Goal: Task Accomplishment & Management: Manage account settings

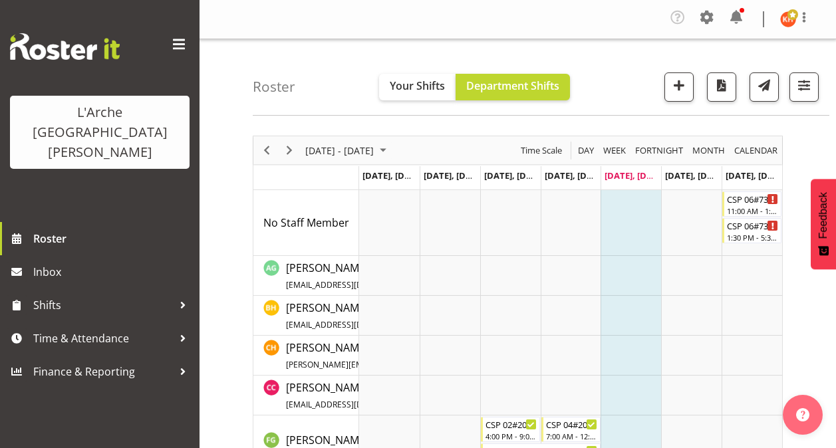
scroll to position [954, 0]
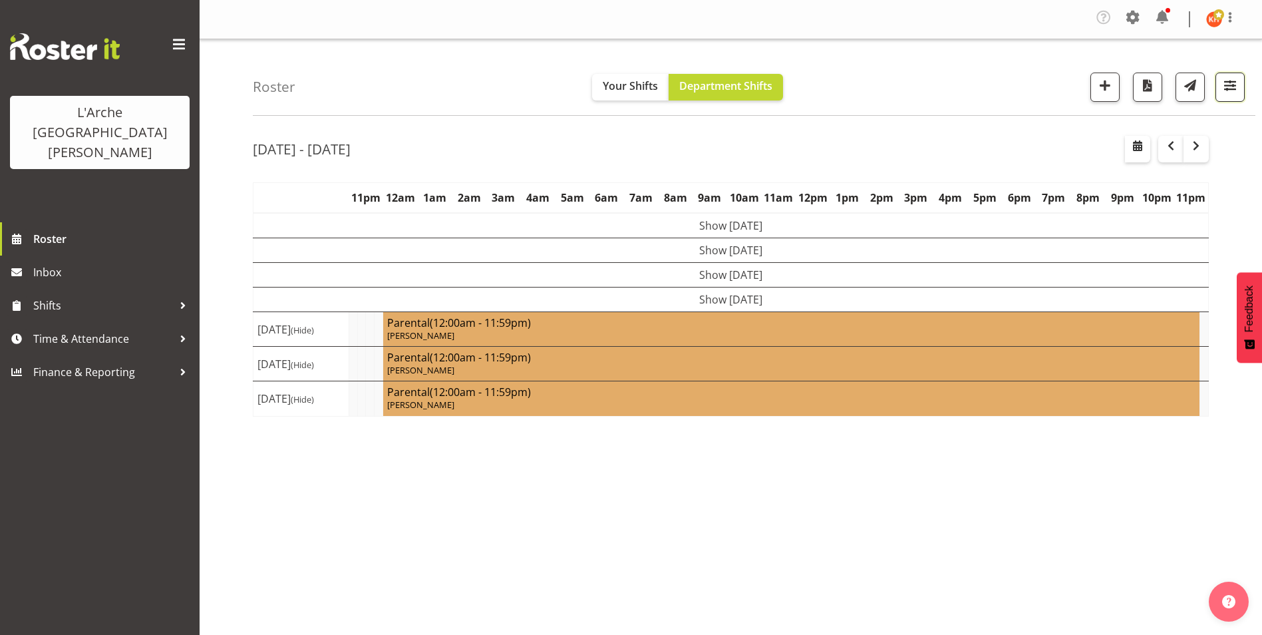
click at [1228, 83] on span "button" at bounding box center [1230, 85] width 17 height 17
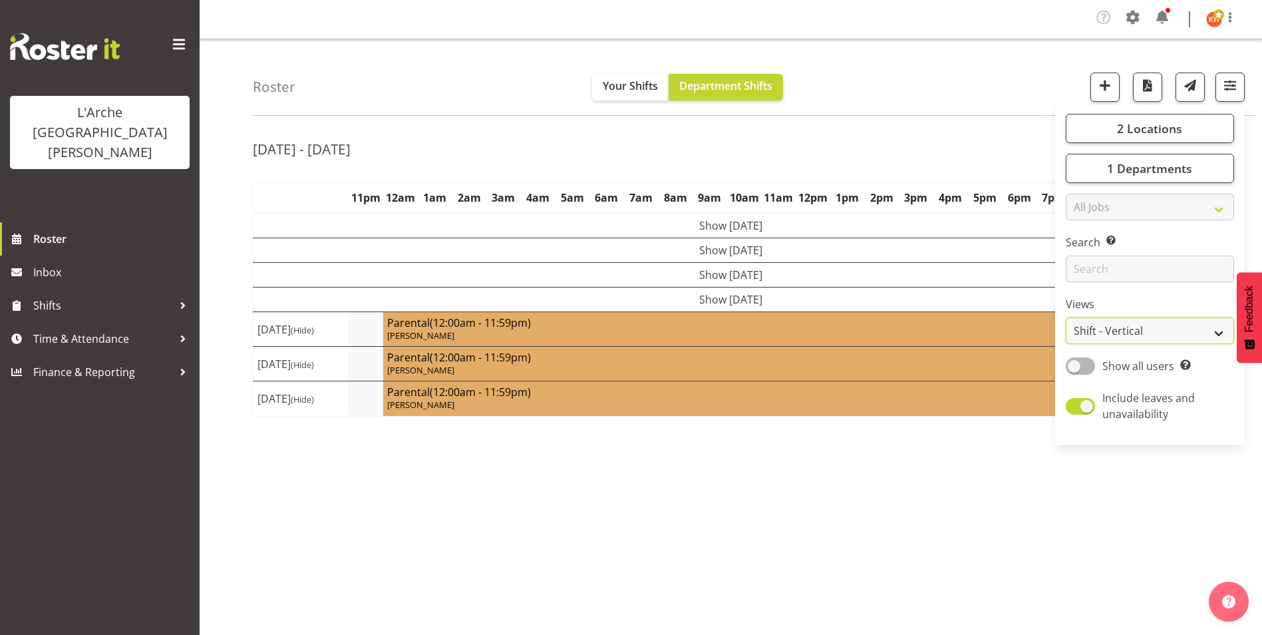
click at [1131, 324] on select "Staff Role Shift - Horizontal Shift - Vertical Staff - Location" at bounding box center [1150, 330] width 168 height 27
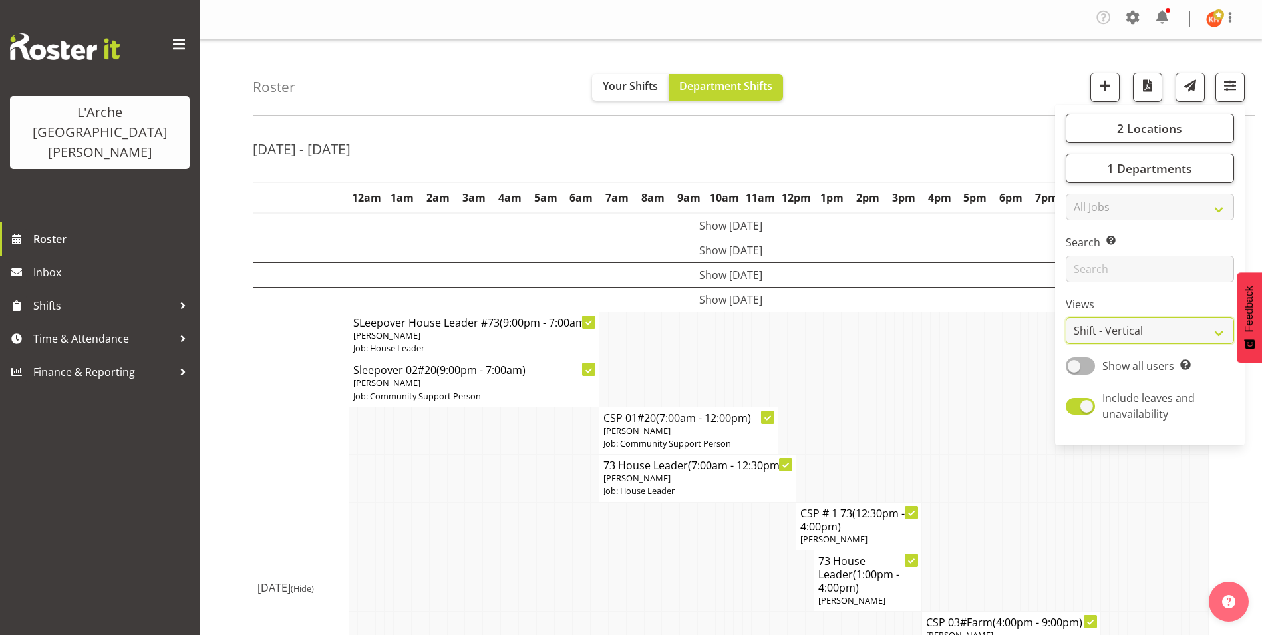
select select "staff"
click at [1066, 317] on select "Staff Role Shift - Horizontal Shift - Vertical Staff - Location" at bounding box center [1150, 330] width 168 height 27
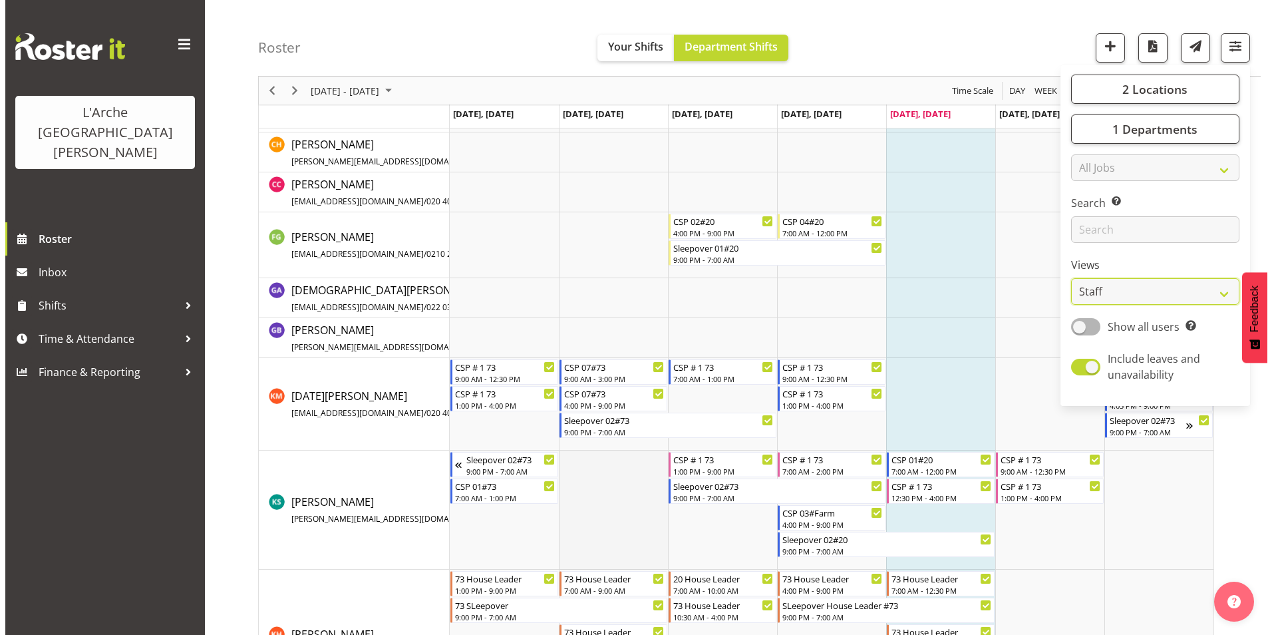
scroll to position [200, 0]
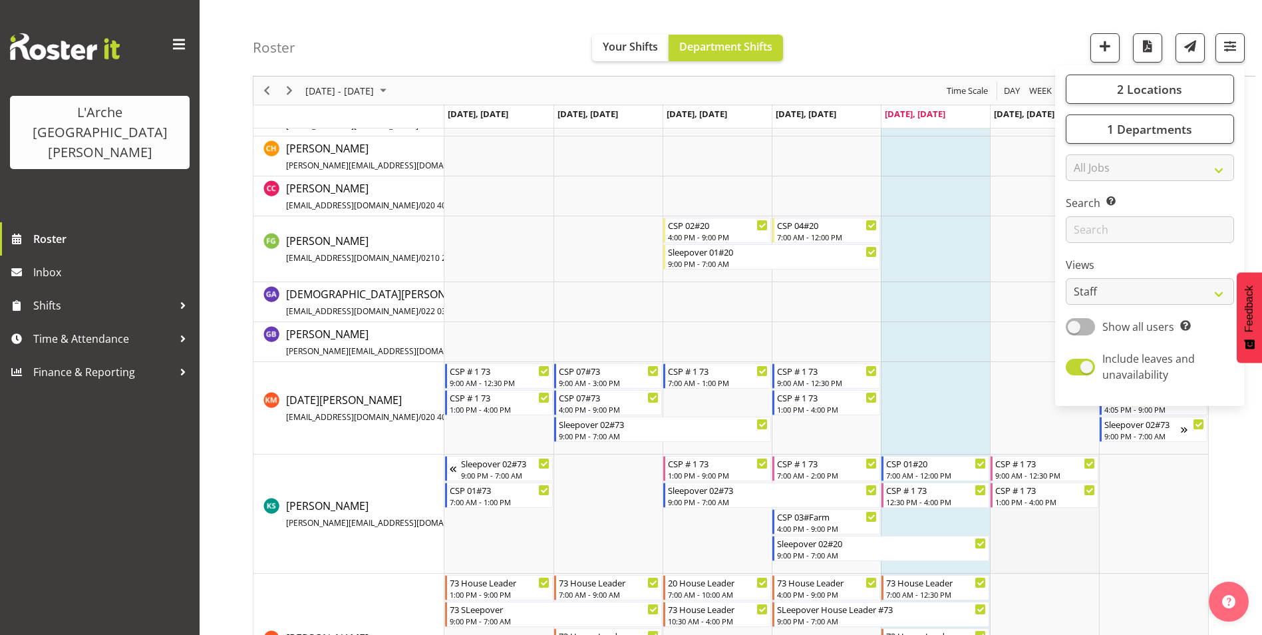
click at [1013, 524] on td "Timeline Week of September 5, 2025" at bounding box center [1044, 513] width 109 height 119
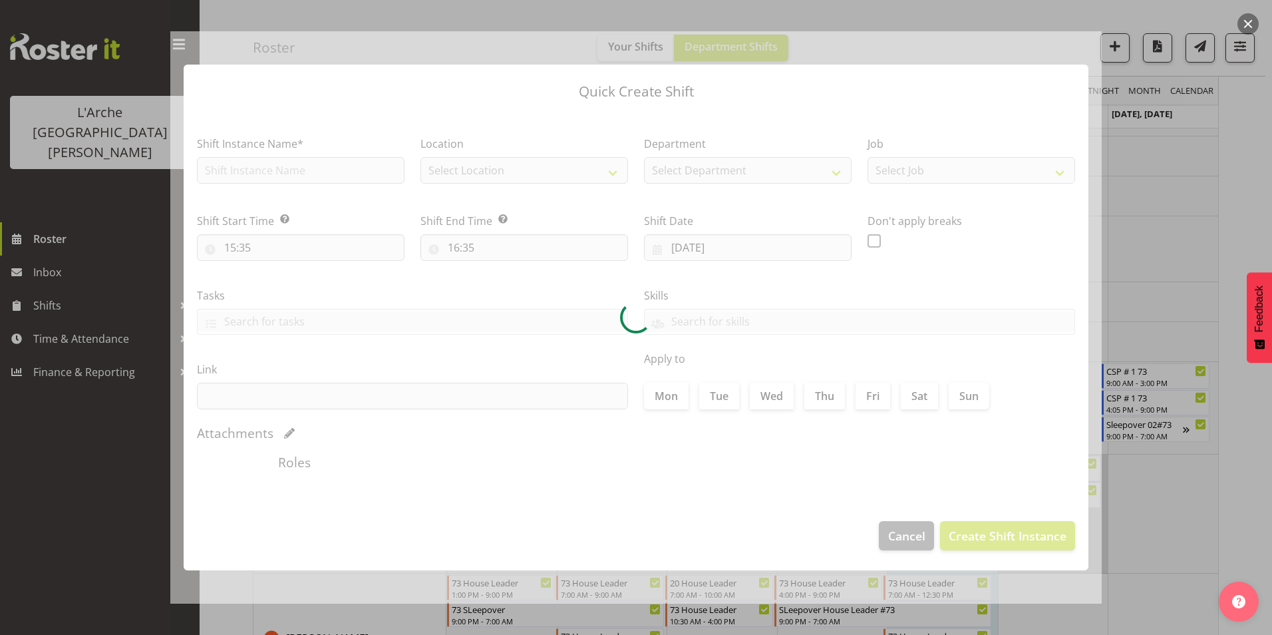
type input "[DATE]"
checkbox input "true"
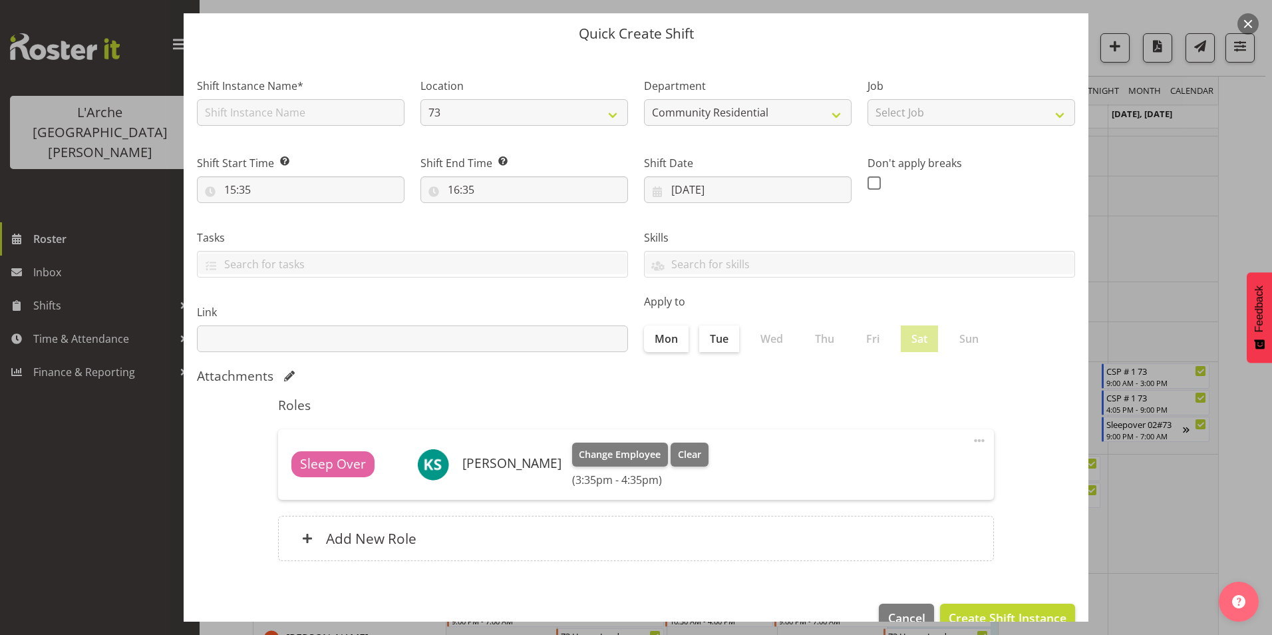
scroll to position [71, 0]
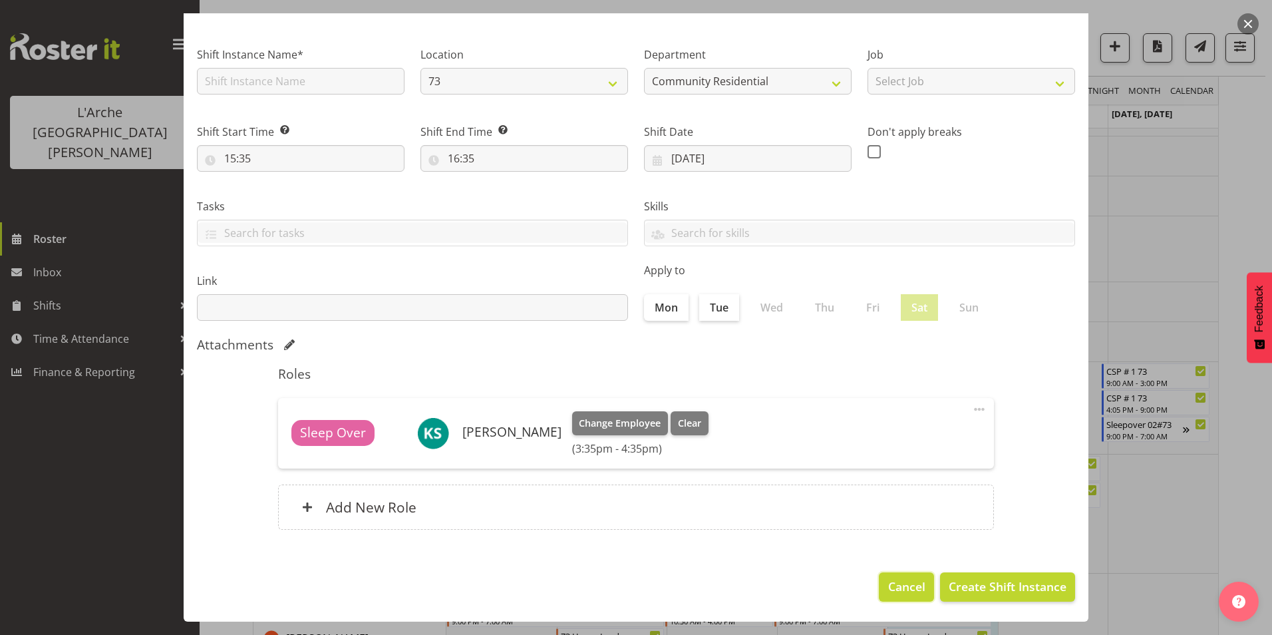
click at [891, 579] on span "Cancel" at bounding box center [906, 586] width 37 height 17
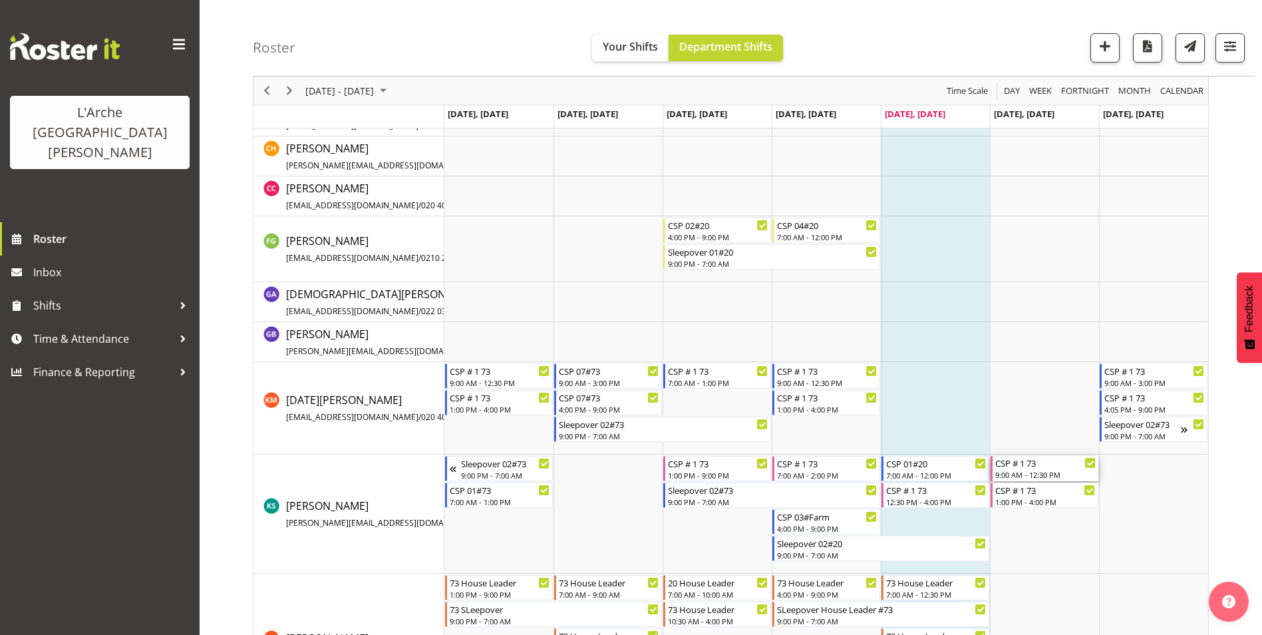
click at [1028, 472] on div "9:00 AM - 12:30 PM" at bounding box center [1045, 474] width 100 height 11
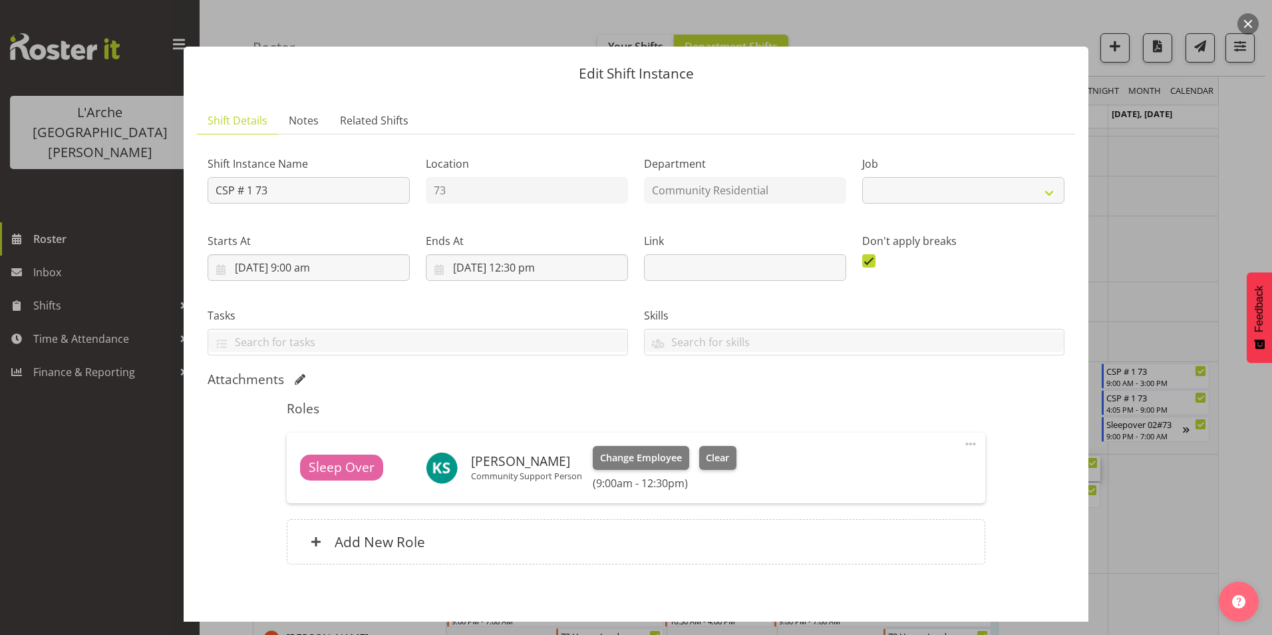
select select "2"
click at [517, 263] on input "[DATE] 12:30 pm" at bounding box center [527, 267] width 202 height 27
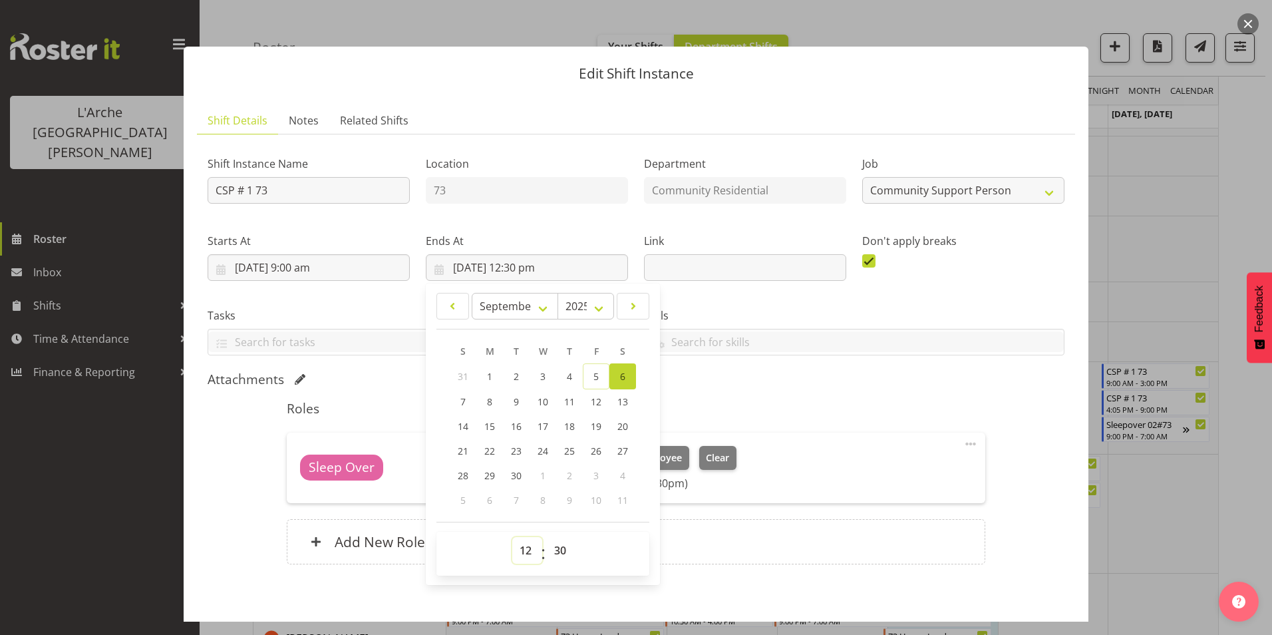
click at [528, 549] on select "00 01 02 03 04 05 06 07 08 09 10 11 12 13 14 15 16 17 18 19 20 21 22 23" at bounding box center [527, 550] width 30 height 27
select select "13"
click at [512, 537] on select "00 01 02 03 04 05 06 07 08 09 10 11 12 13 14 15 16 17 18 19 20 21 22 23" at bounding box center [527, 550] width 30 height 27
type input "[DATE] 1:30 pm"
click at [562, 546] on select "00 01 02 03 04 05 06 07 08 09 10 11 12 13 14 15 16 17 18 19 20 21 22 23 24 25 2…" at bounding box center [562, 550] width 30 height 27
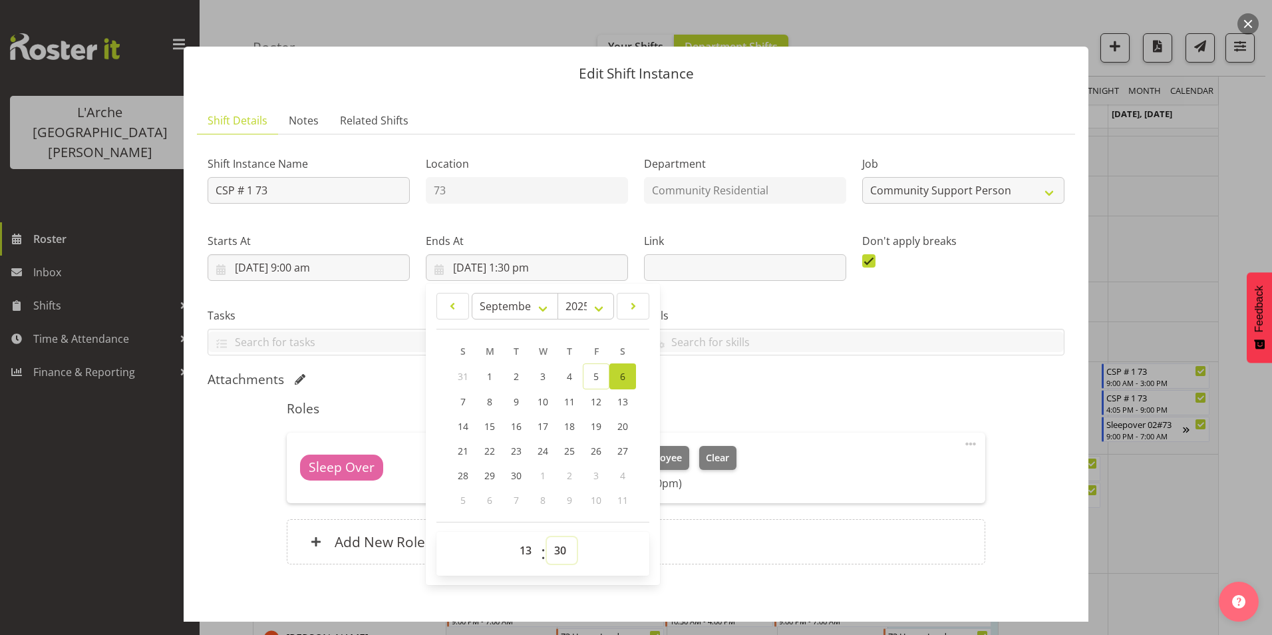
click at [557, 548] on select "00 01 02 03 04 05 06 07 08 09 10 11 12 13 14 15 16 17 18 19 20 21 22 23 24 25 2…" at bounding box center [562, 550] width 30 height 27
select select "0"
click at [547, 537] on select "00 01 02 03 04 05 06 07 08 09 10 11 12 13 14 15 16 17 18 19 20 21 22 23 24 25 2…" at bounding box center [562, 550] width 30 height 27
type input "[DATE] 1:00 pm"
click at [774, 412] on h5 "Roles" at bounding box center [636, 409] width 698 height 16
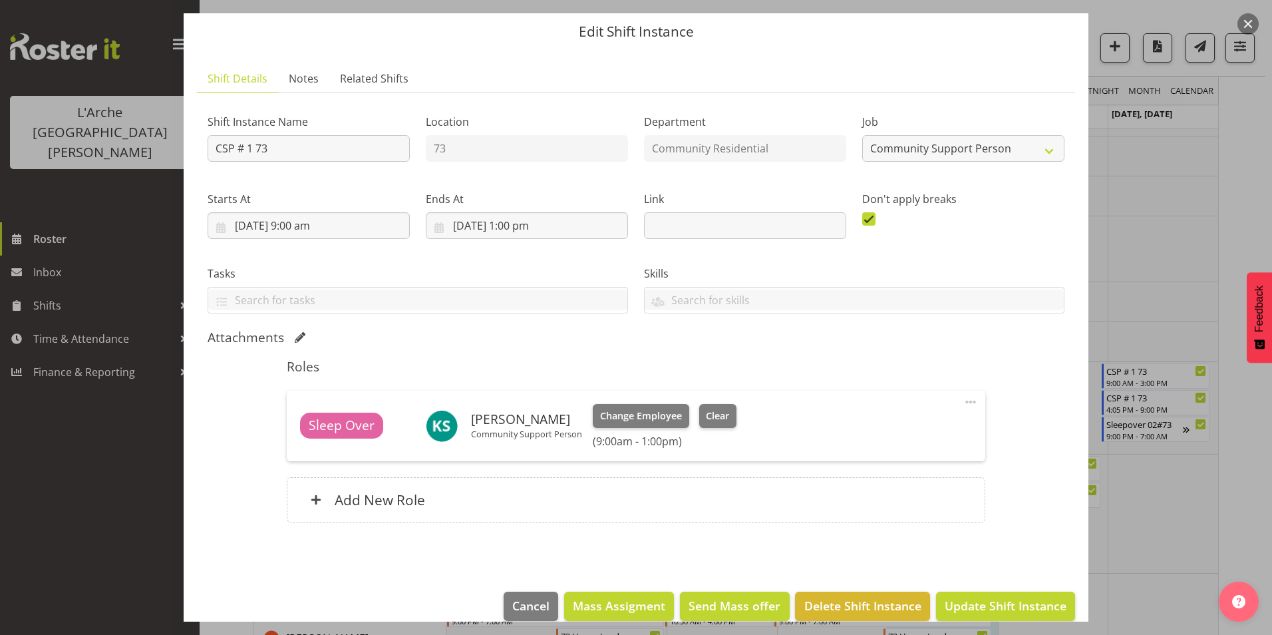
scroll to position [61, 0]
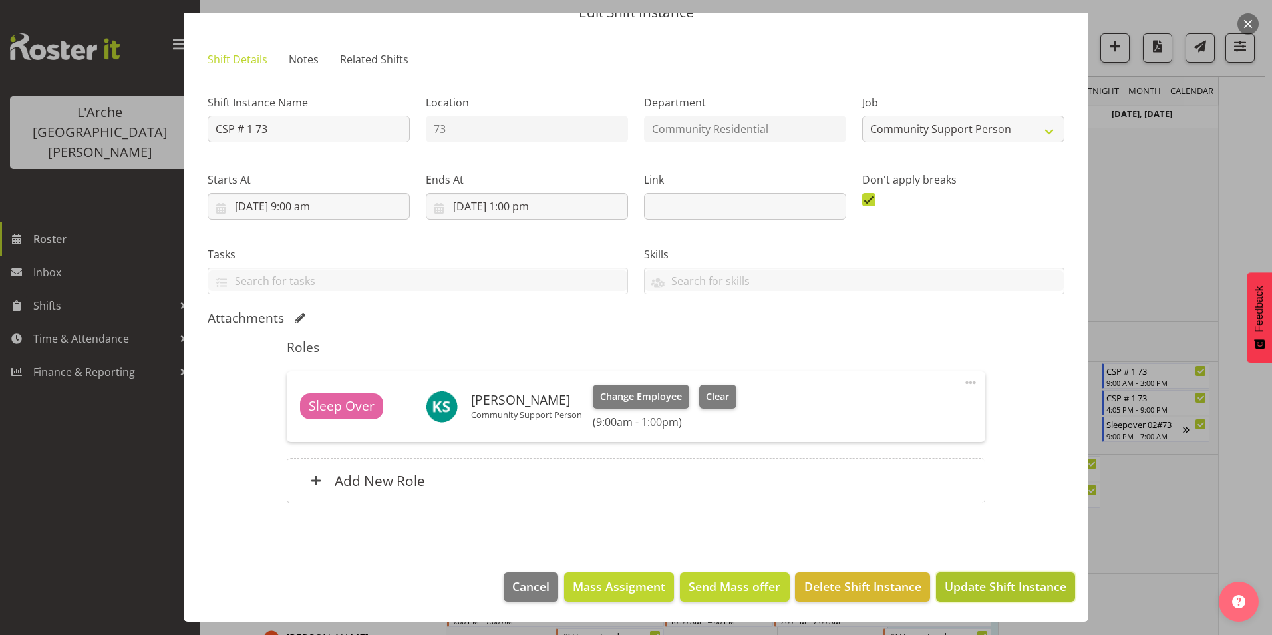
click at [961, 593] on span "Update Shift Instance" at bounding box center [1006, 586] width 122 height 17
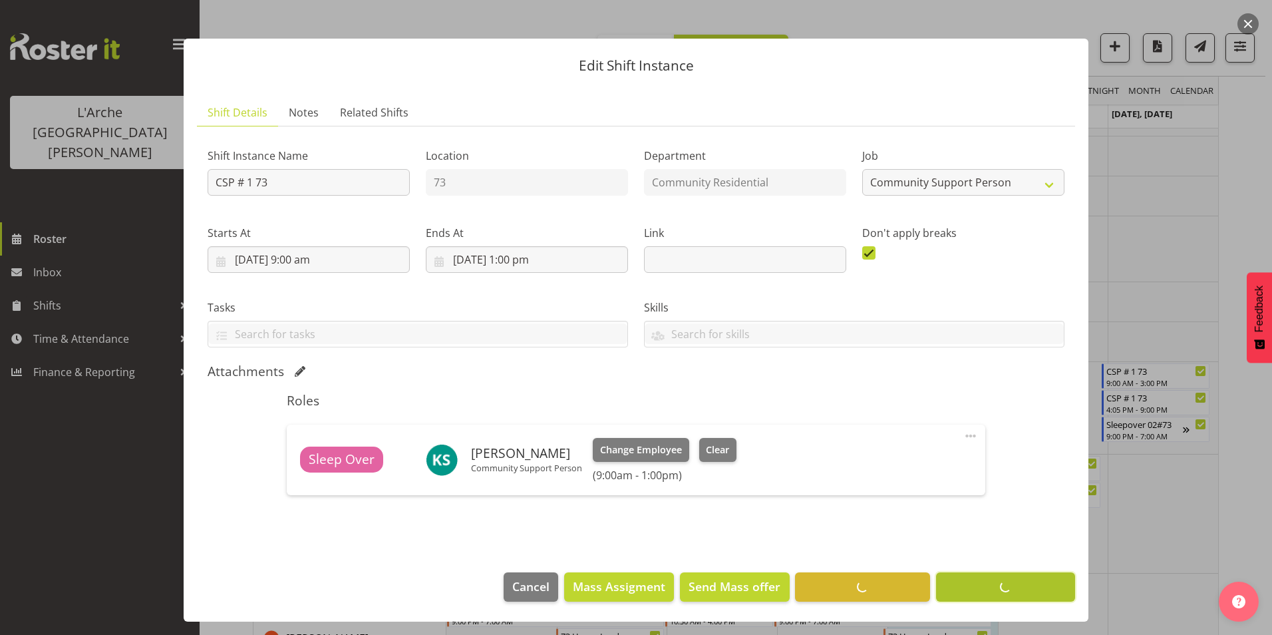
scroll to position [8, 0]
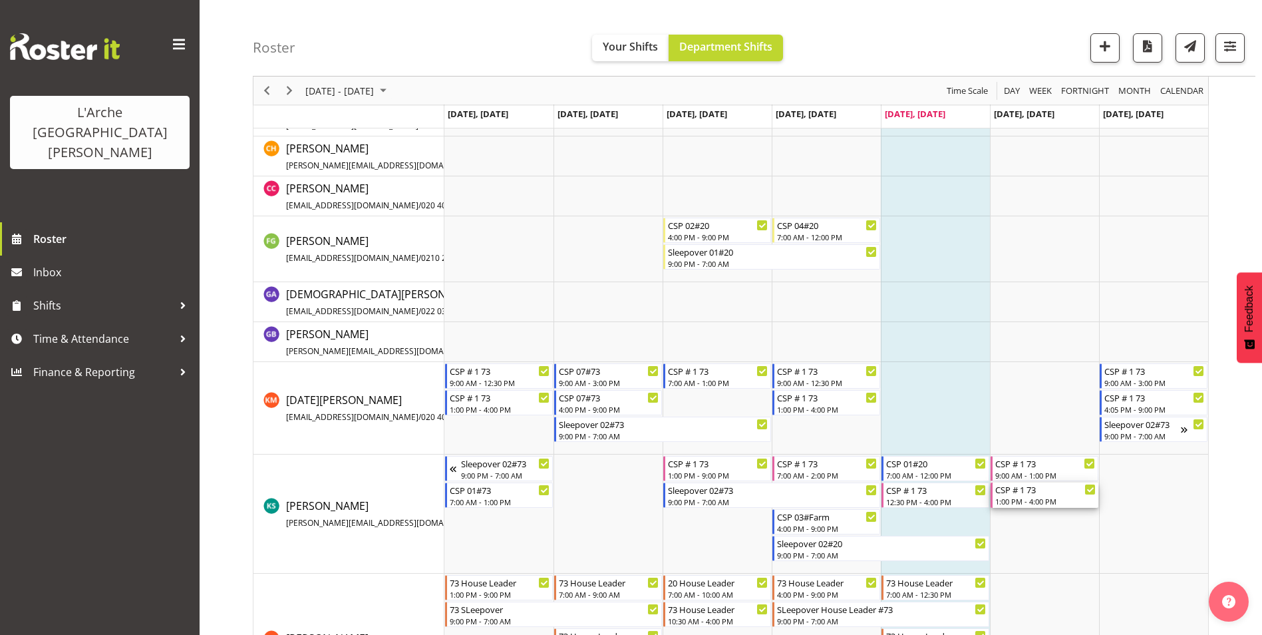
click at [1048, 495] on div "CSP # 1 73 1:00 PM - 4:00 PM" at bounding box center [1045, 494] width 100 height 25
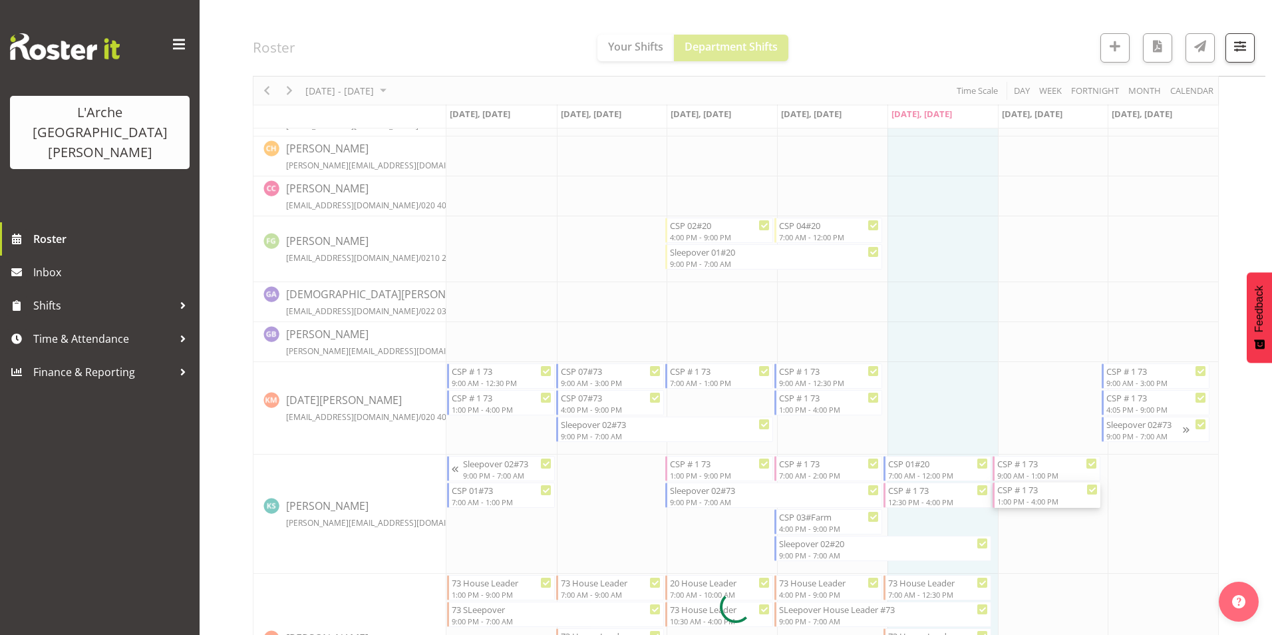
select select
select select "8"
select select "2025"
select select "13"
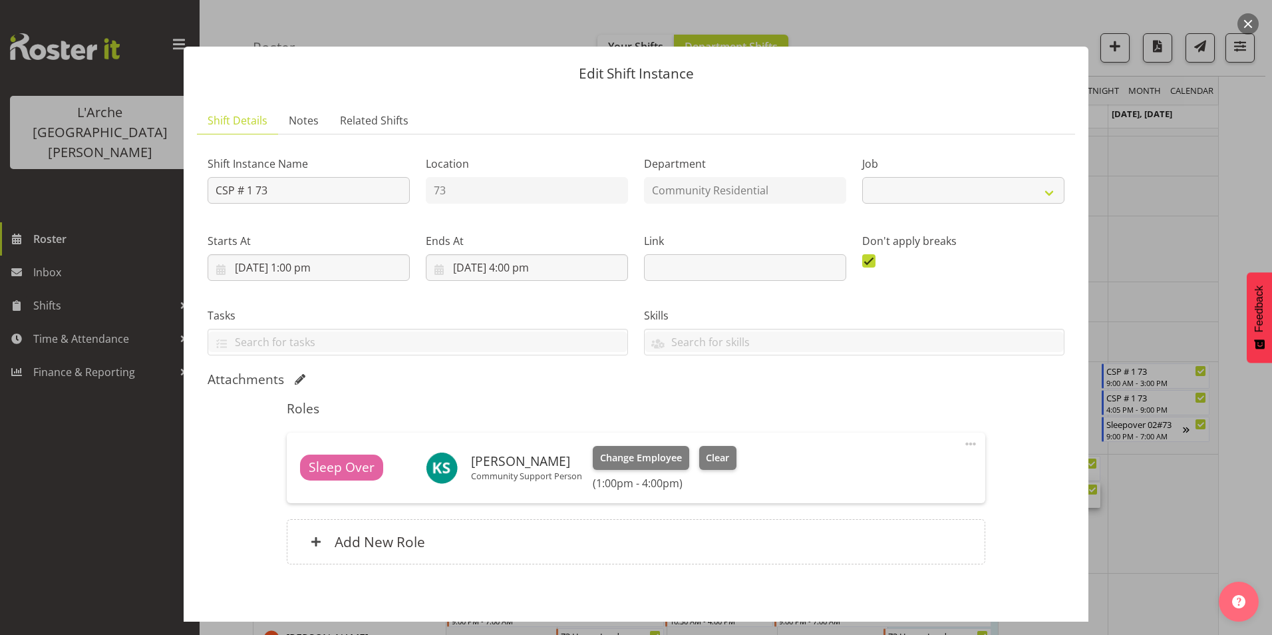
select select "2"
click at [294, 265] on input "[DATE] 1:00 pm" at bounding box center [309, 267] width 202 height 27
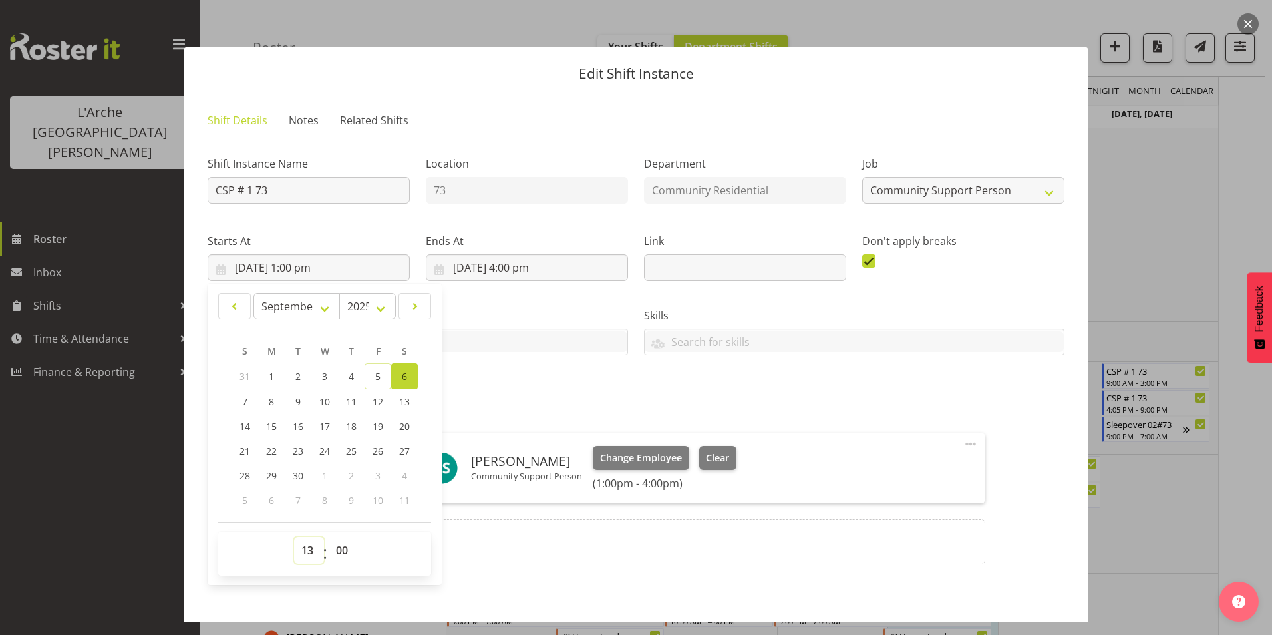
click at [307, 550] on select "00 01 02 03 04 05 06 07 08 09 10 11 12 13 14 15 16 17 18 19 20 21 22 23" at bounding box center [309, 550] width 30 height 27
select select "15"
click at [294, 537] on select "00 01 02 03 04 05 06 07 08 09 10 11 12 13 14 15 16 17 18 19 20 21 22 23" at bounding box center [309, 550] width 30 height 27
type input "[DATE] 3:00 pm"
click at [537, 406] on h5 "Roles" at bounding box center [636, 409] width 698 height 16
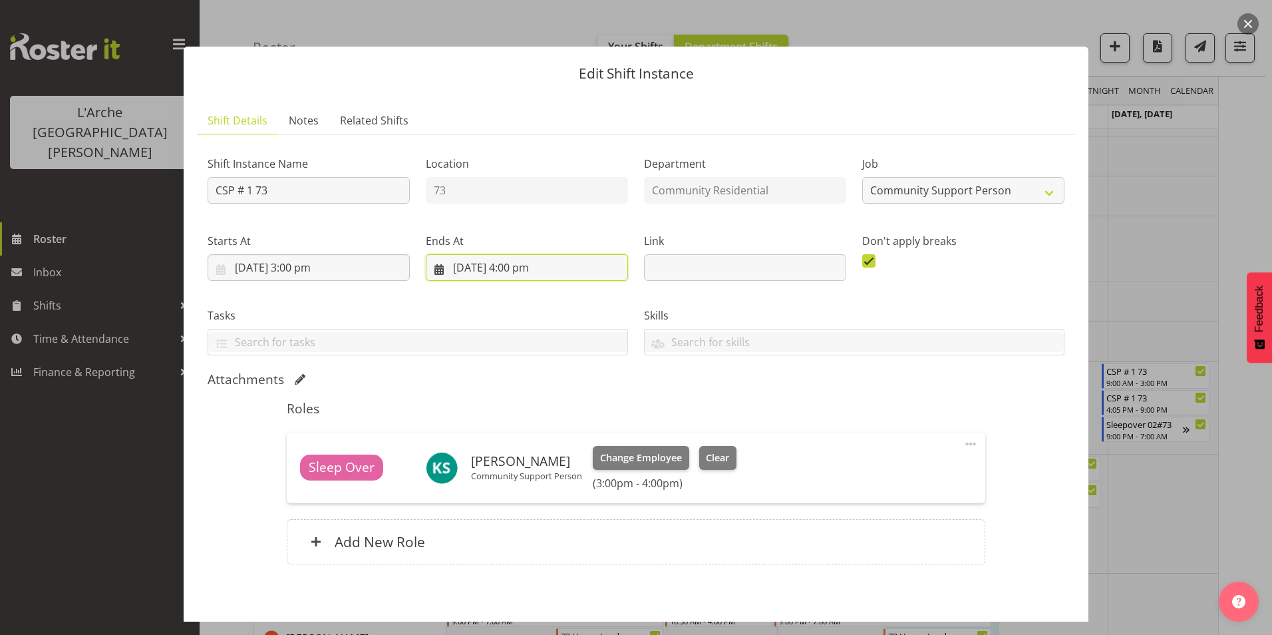
click at [512, 271] on input "[DATE] 4:00 pm" at bounding box center [527, 267] width 202 height 27
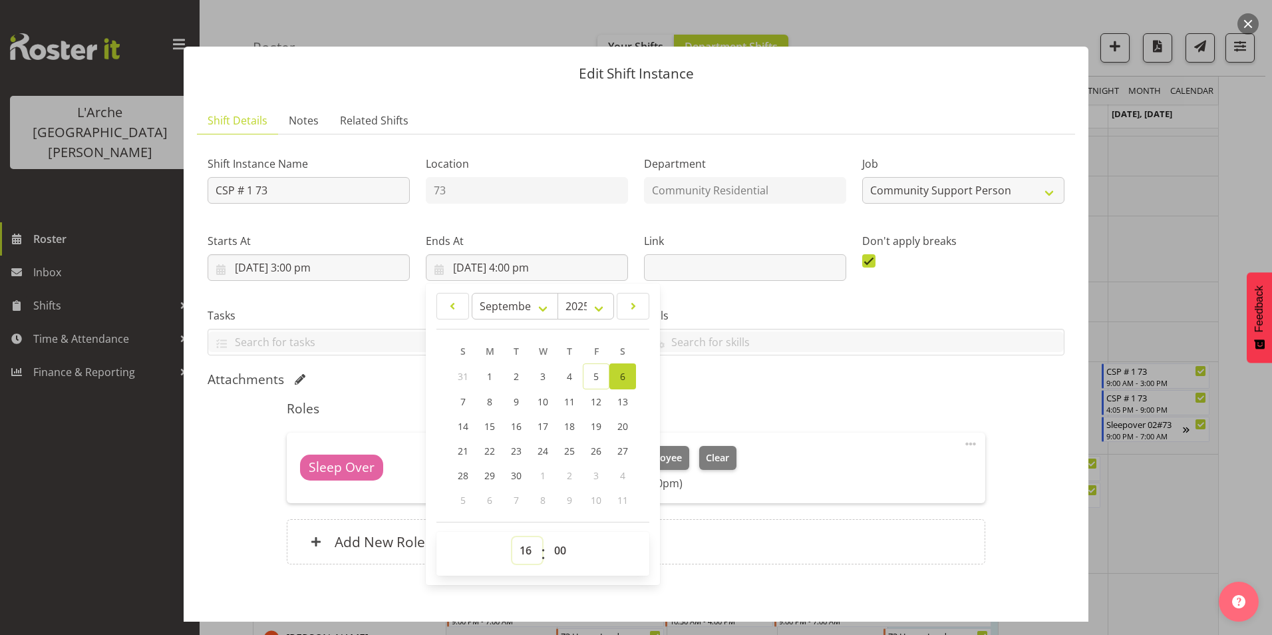
click at [526, 551] on select "00 01 02 03 04 05 06 07 08 09 10 11 12 13 14 15 16 17 18 19 20 21 22 23" at bounding box center [527, 550] width 30 height 27
select select "21"
click at [512, 537] on select "00 01 02 03 04 05 06 07 08 09 10 11 12 13 14 15 16 17 18 19 20 21 22 23" at bounding box center [527, 550] width 30 height 27
type input "[DATE] 9:00 pm"
click at [809, 374] on div "Attachments" at bounding box center [636, 379] width 857 height 16
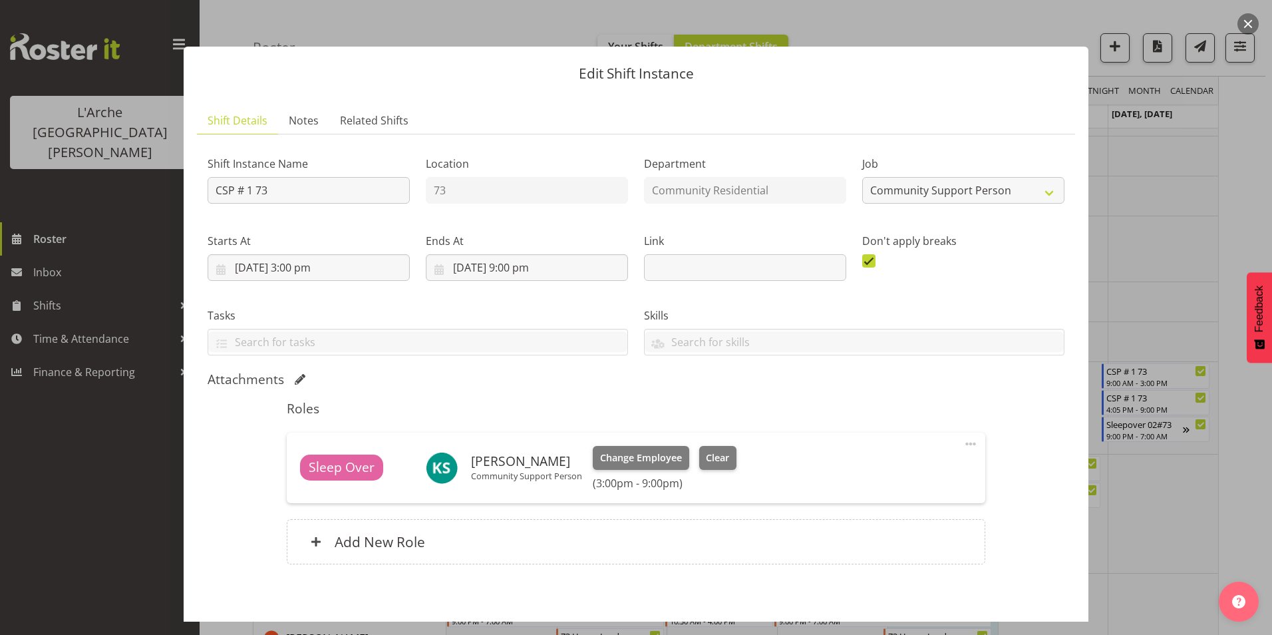
scroll to position [61, 0]
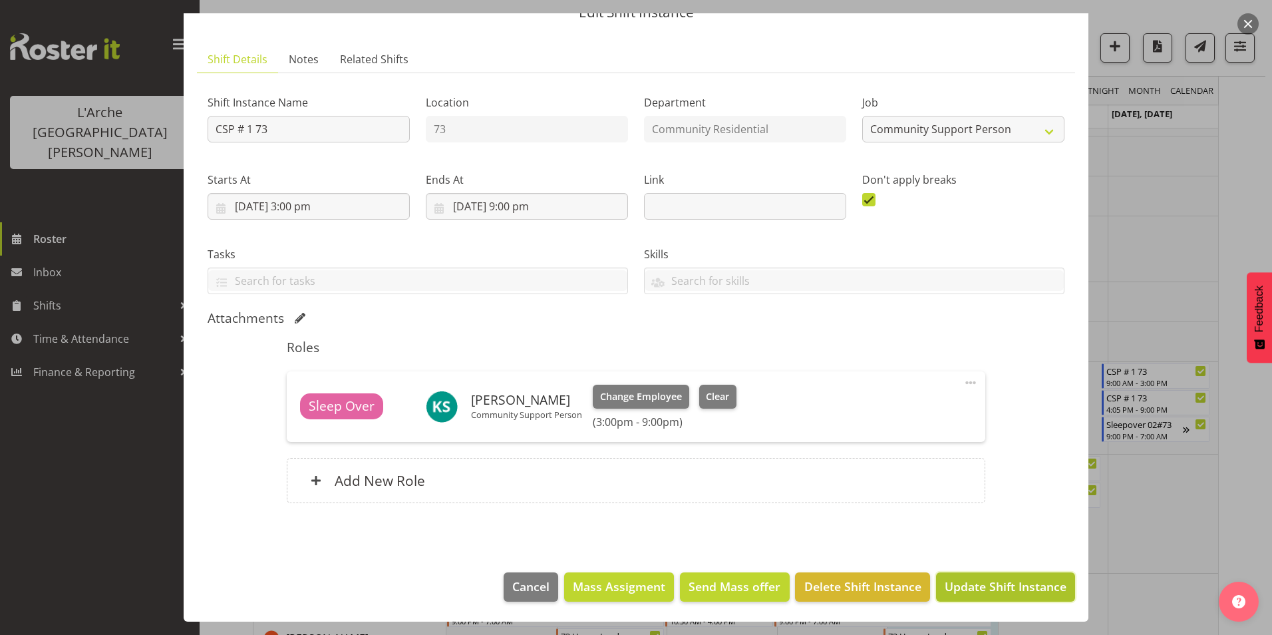
click at [980, 580] on span "Update Shift Instance" at bounding box center [1006, 586] width 122 height 17
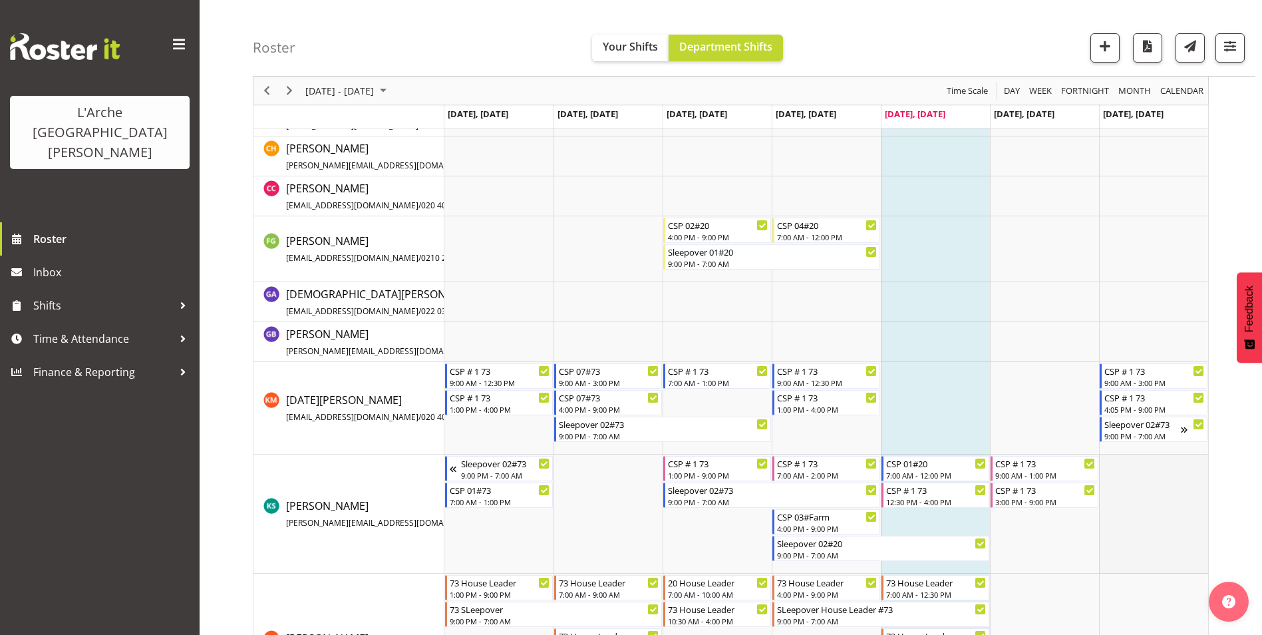
click at [1114, 469] on td "Timeline Week of September 5, 2025" at bounding box center [1153, 513] width 109 height 119
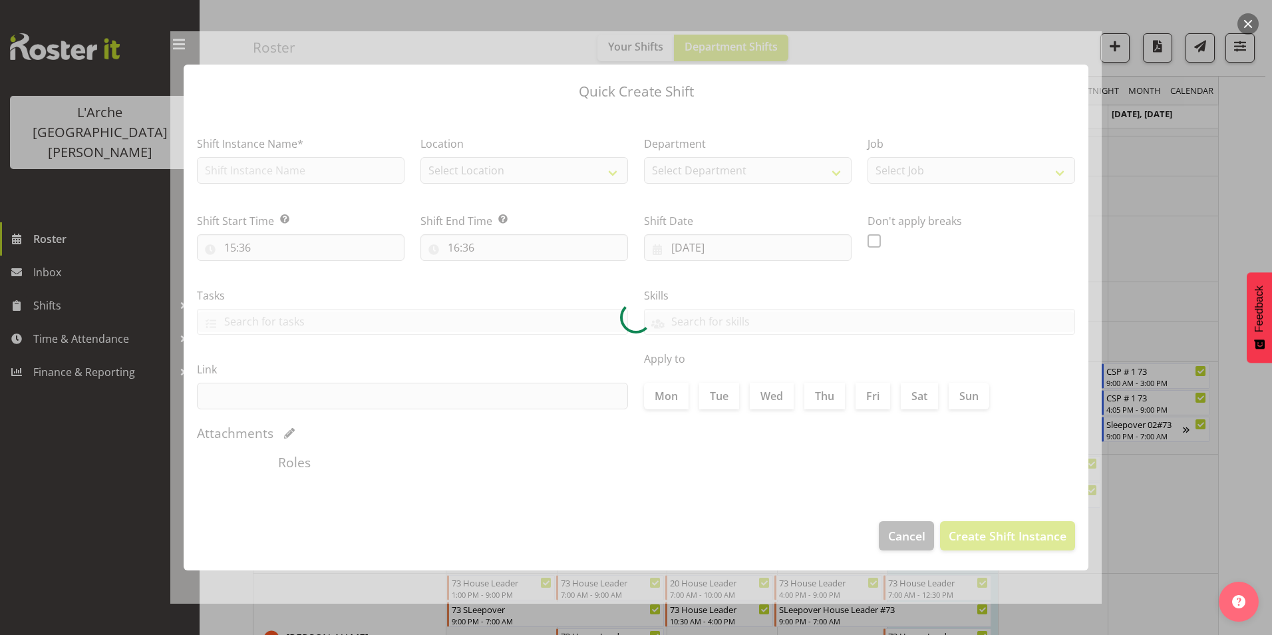
type input "[DATE]"
checkbox input "true"
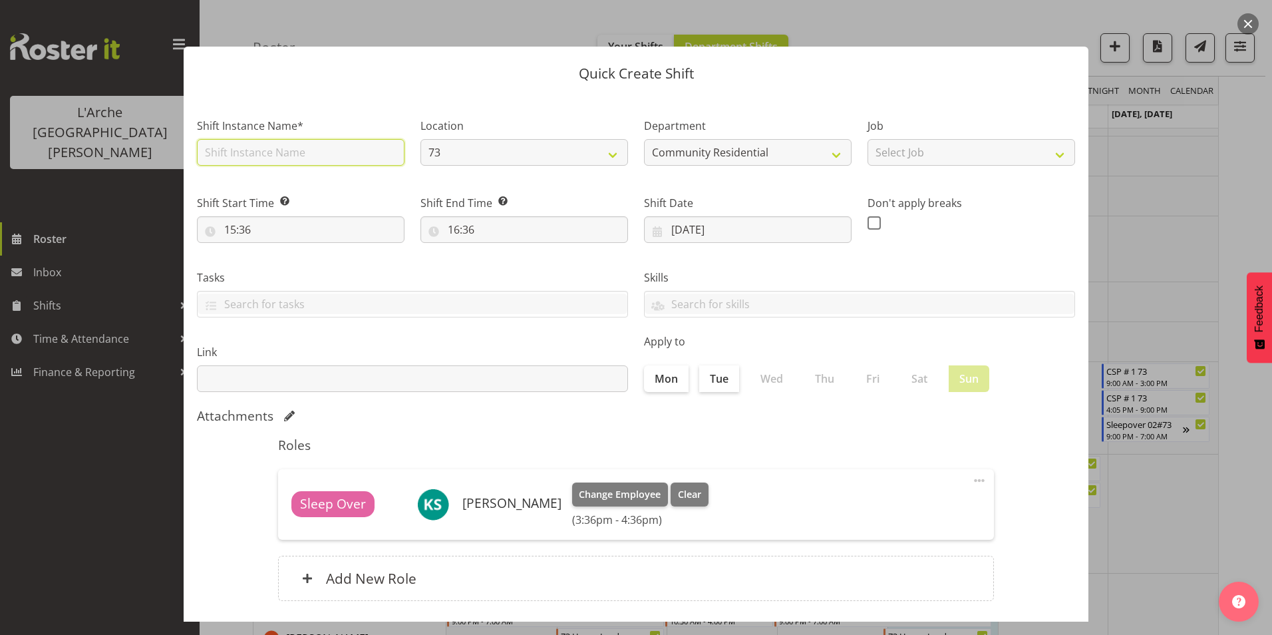
click at [266, 151] on input "text" at bounding box center [301, 152] width 208 height 27
type input "CSP # 1 73"
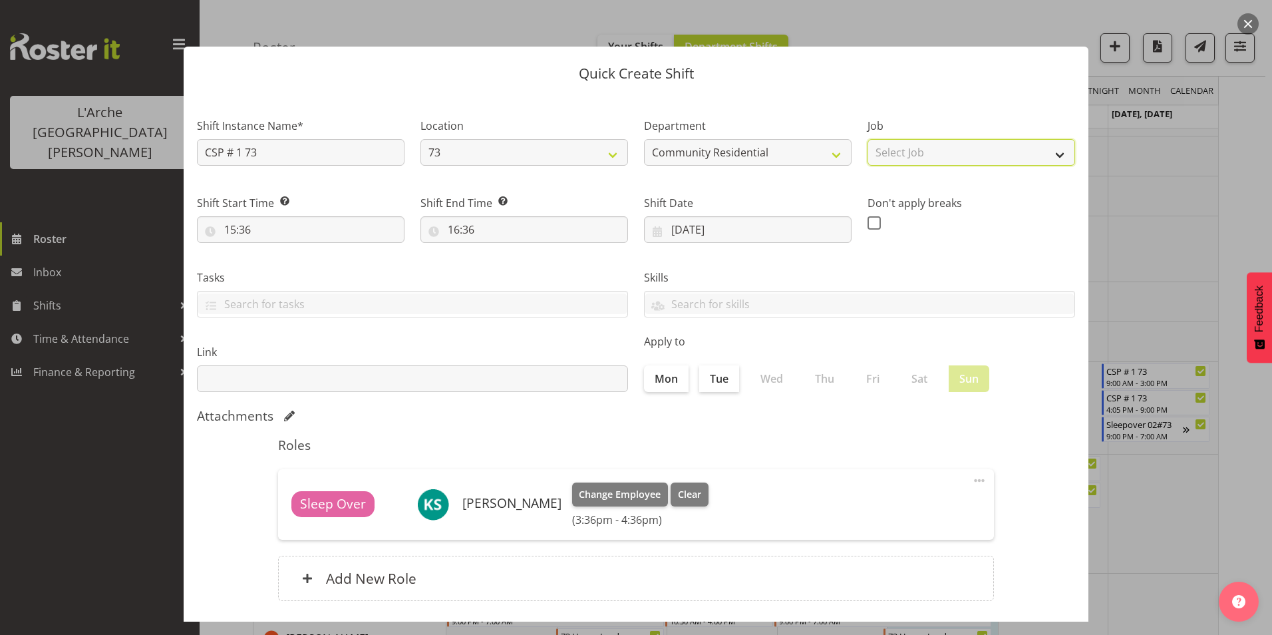
click at [919, 162] on select "Select Job Accounts Admin Art Coordinator Community Leader Community Support Pe…" at bounding box center [972, 152] width 208 height 27
select select "2"
click at [868, 139] on select "Select Job Accounts Admin Art Coordinator Community Leader Community Support Pe…" at bounding box center [972, 152] width 208 height 27
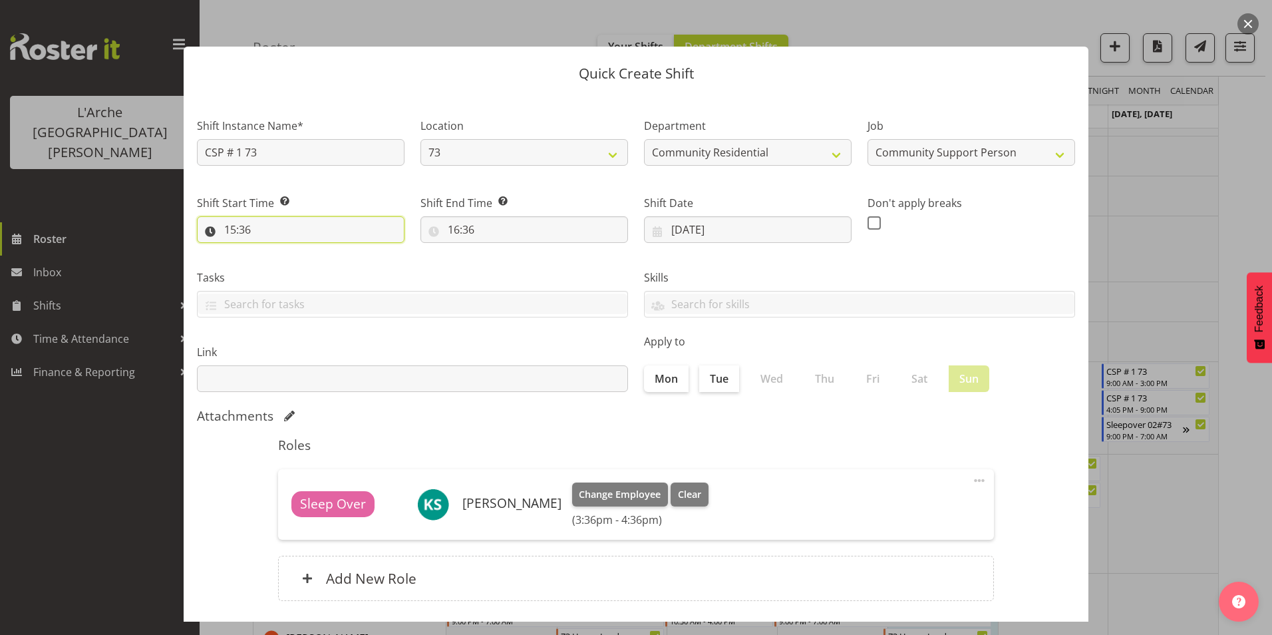
click at [230, 229] on input "15:36" at bounding box center [301, 229] width 208 height 27
click at [283, 267] on select "00 01 02 03 04 05 06 07 08 09 10 11 12 13 14 15 16 17 18 19 20 21 22 23" at bounding box center [288, 264] width 30 height 27
select select "7"
click at [273, 251] on select "00 01 02 03 04 05 06 07 08 09 10 11 12 13 14 15 16 17 18 19 20 21 22 23" at bounding box center [288, 264] width 30 height 27
type input "07:36"
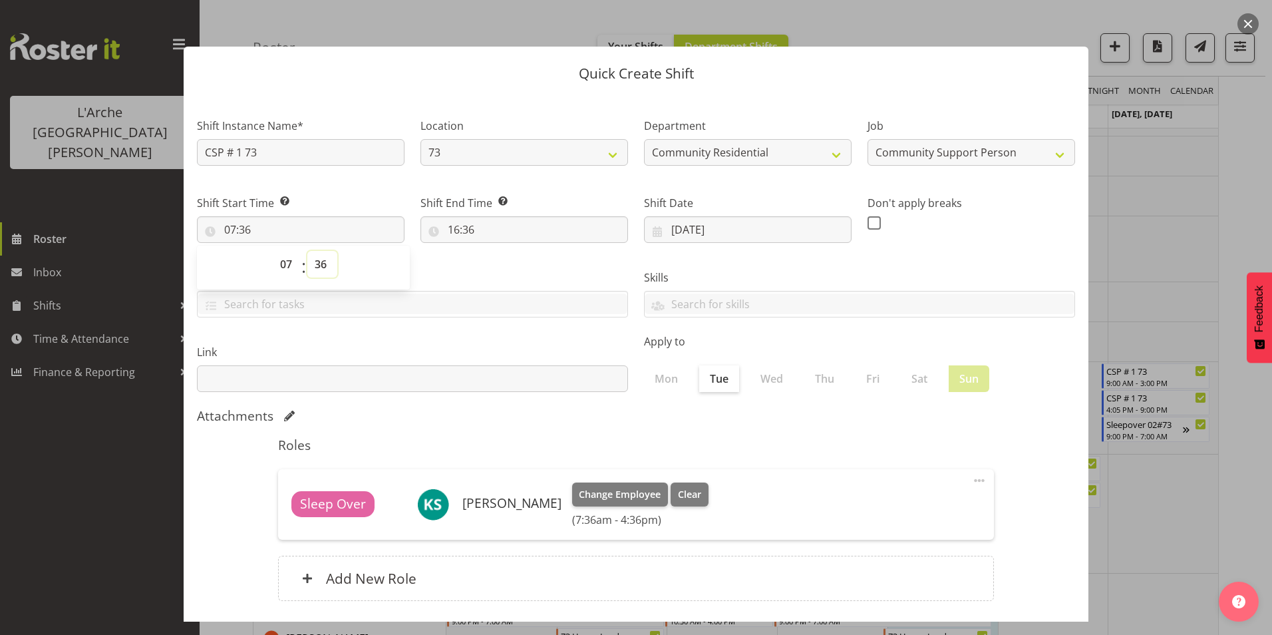
click at [324, 260] on select "00 01 02 03 04 05 06 07 08 09 10 11 12 13 14 15 16 17 18 19 20 21 22 23 24 25 2…" at bounding box center [322, 264] width 30 height 27
select select "0"
click at [307, 251] on select "00 01 02 03 04 05 06 07 08 09 10 11 12 13 14 15 16 17 18 19 20 21 22 23 24 25 2…" at bounding box center [322, 264] width 30 height 27
type input "07:00"
click at [450, 230] on input "16:36" at bounding box center [525, 229] width 208 height 27
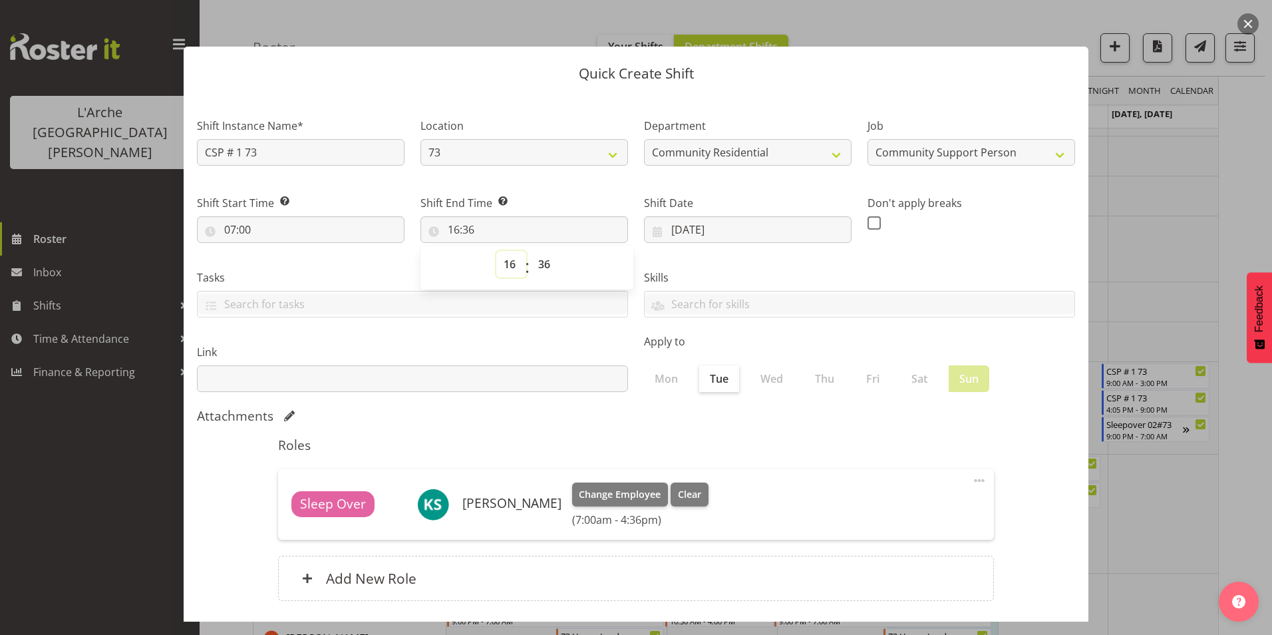
click at [506, 267] on select "00 01 02 03 04 05 06 07 08 09 10 11 12 13 14 15 16 17 18 19 20 21 22 23" at bounding box center [511, 264] width 30 height 27
select select "9"
click at [496, 251] on select "00 01 02 03 04 05 06 07 08 09 10 11 12 13 14 15 16 17 18 19 20 21 22 23" at bounding box center [511, 264] width 30 height 27
type input "09:36"
click at [545, 260] on select "00 01 02 03 04 05 06 07 08 09 10 11 12 13 14 15 16 17 18 19 20 21 22 23 24 25 2…" at bounding box center [546, 264] width 30 height 27
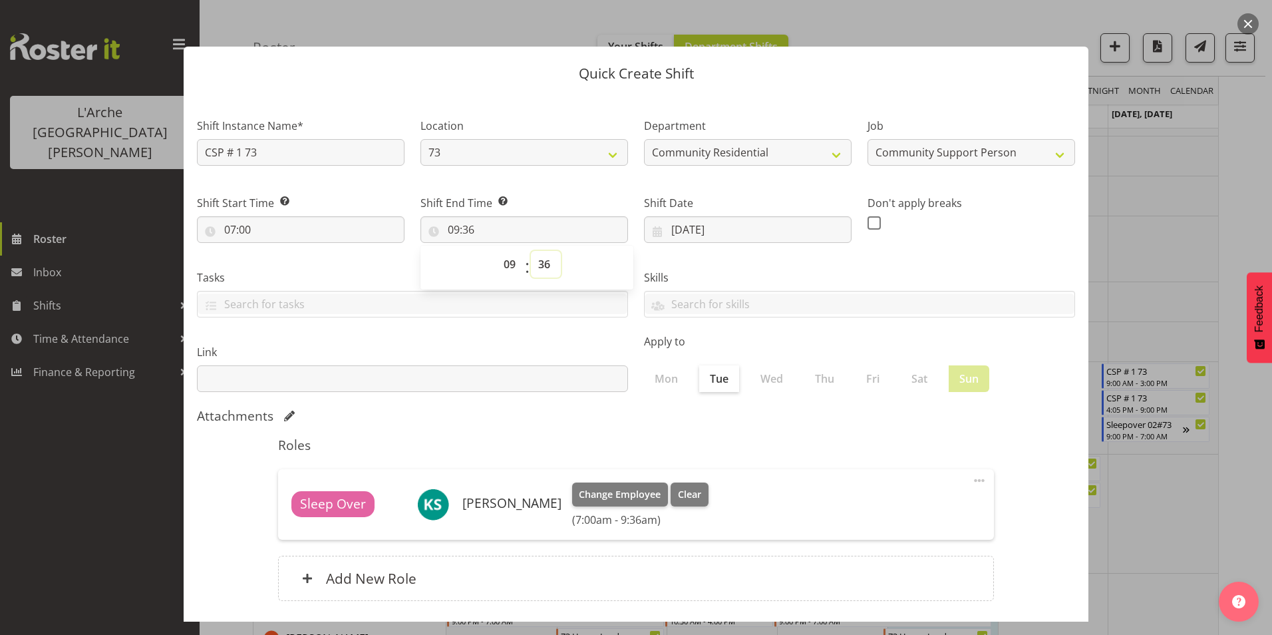
select select "0"
click at [531, 251] on select "00 01 02 03 04 05 06 07 08 09 10 11 12 13 14 15 16 17 18 19 20 21 22 23 24 25 2…" at bounding box center [546, 264] width 30 height 27
type input "09:00"
click at [693, 257] on div "Skills Senate Senate" at bounding box center [859, 288] width 447 height 75
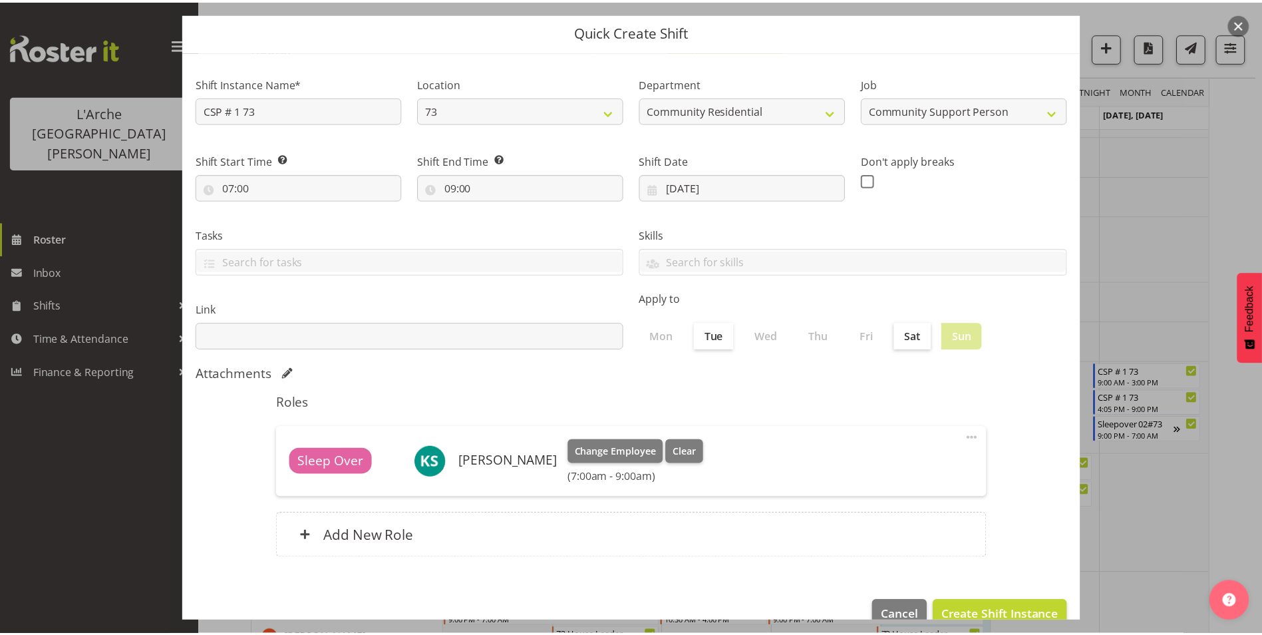
scroll to position [71, 0]
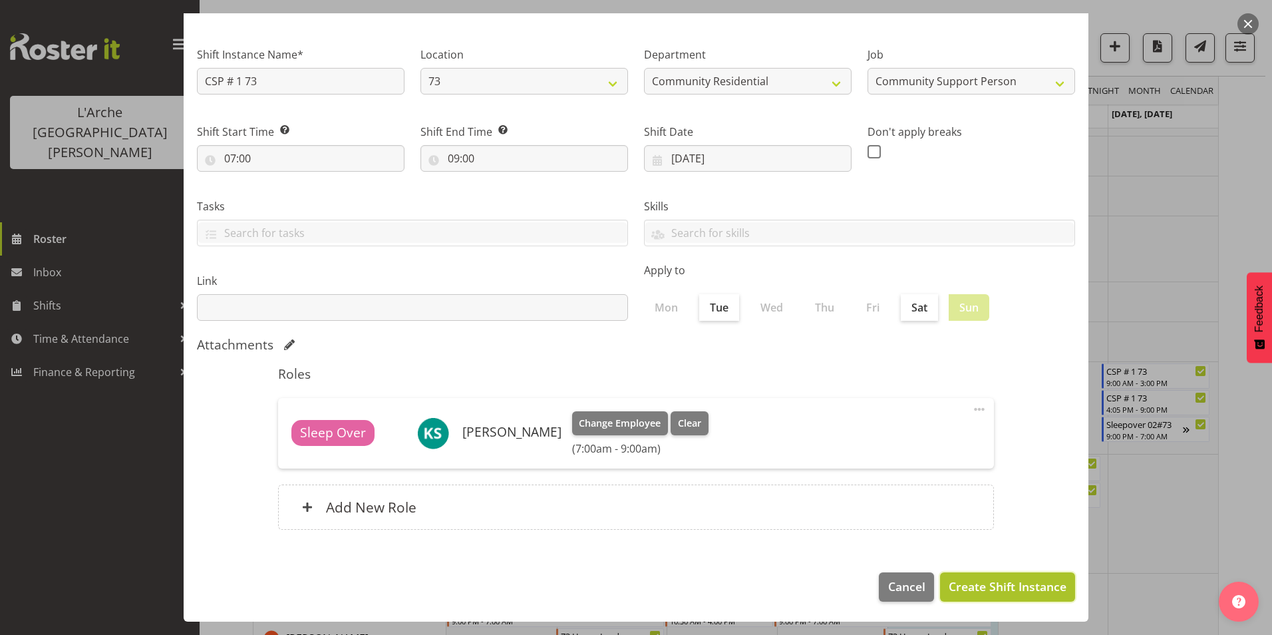
click at [973, 591] on span "Create Shift Instance" at bounding box center [1008, 586] width 118 height 17
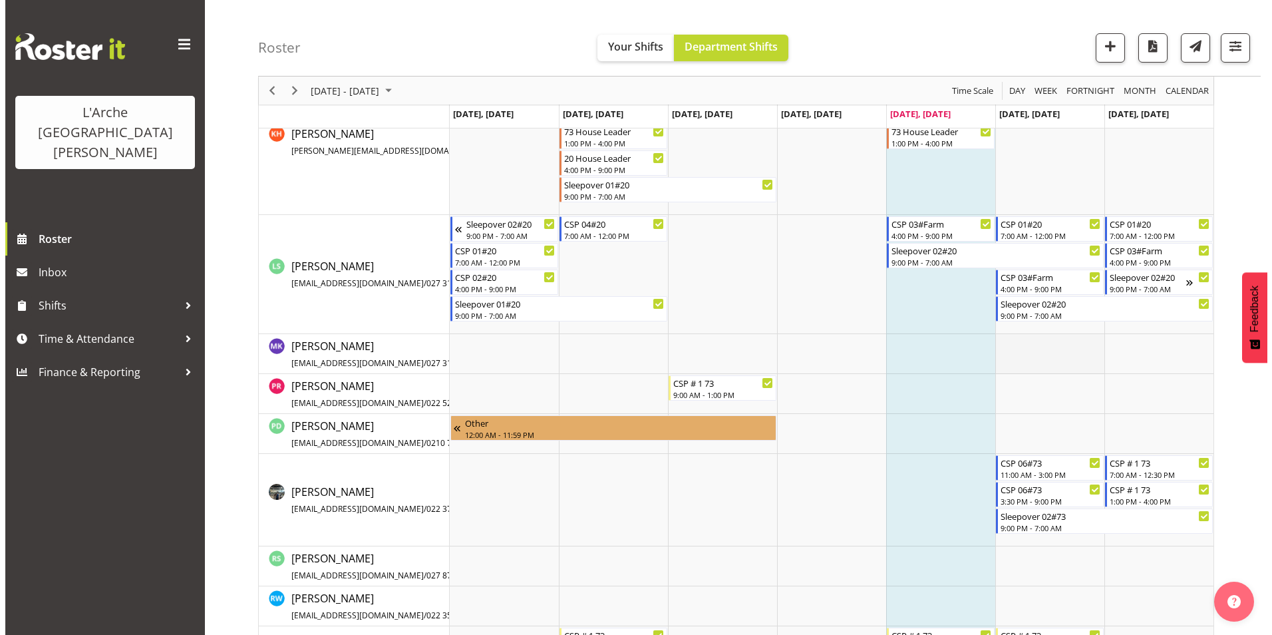
scroll to position [732, 0]
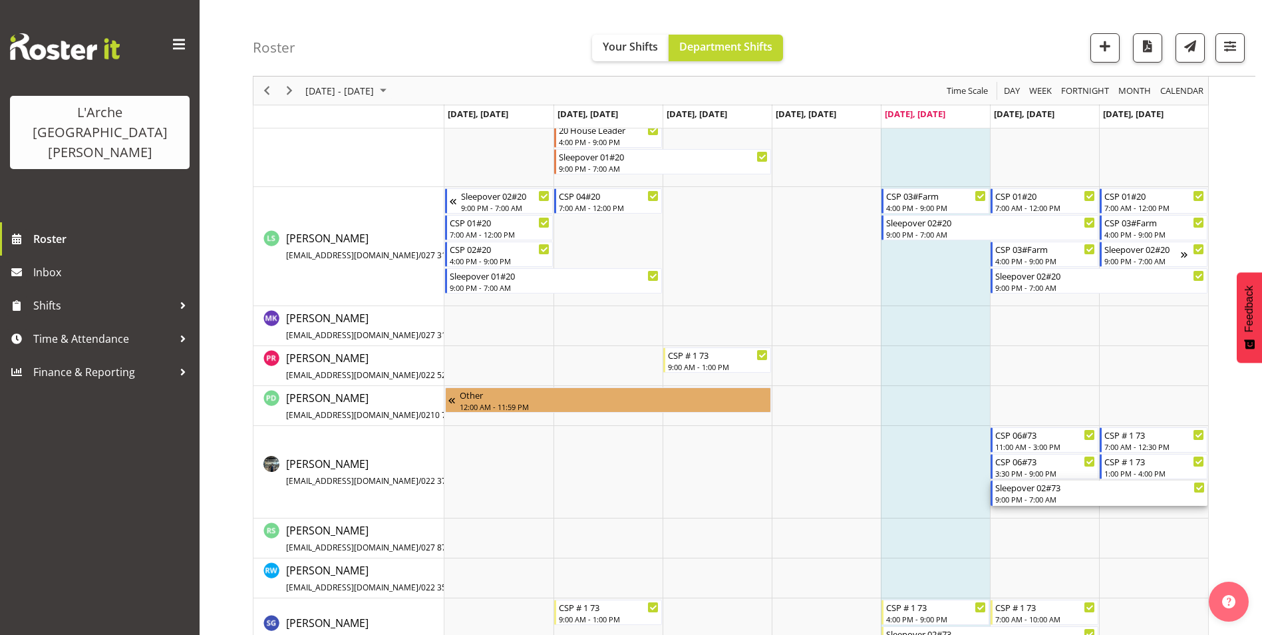
click at [1043, 496] on div "9:00 PM - 7:00 AM" at bounding box center [1100, 499] width 210 height 11
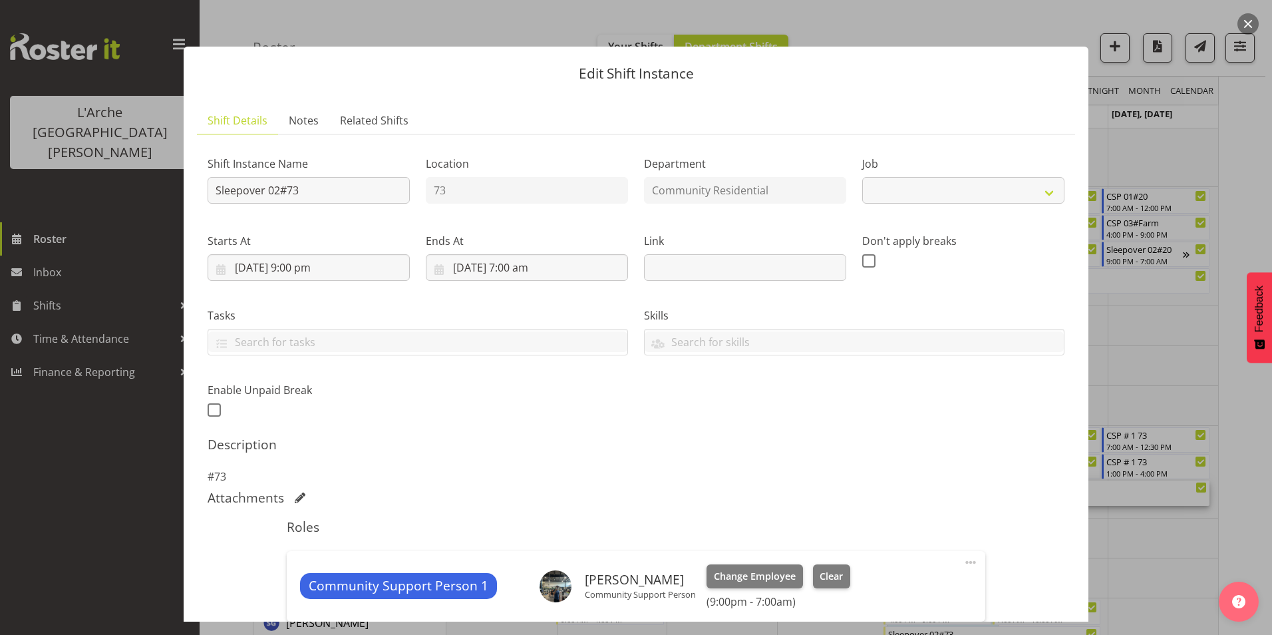
select select "2"
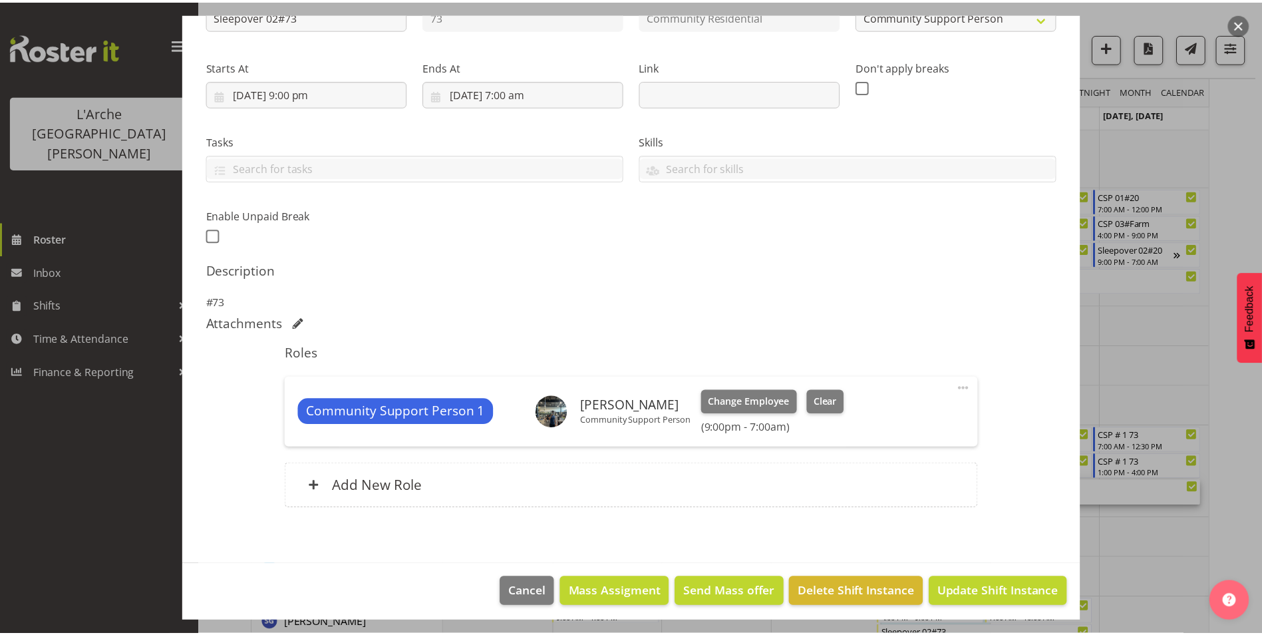
scroll to position [180, 0]
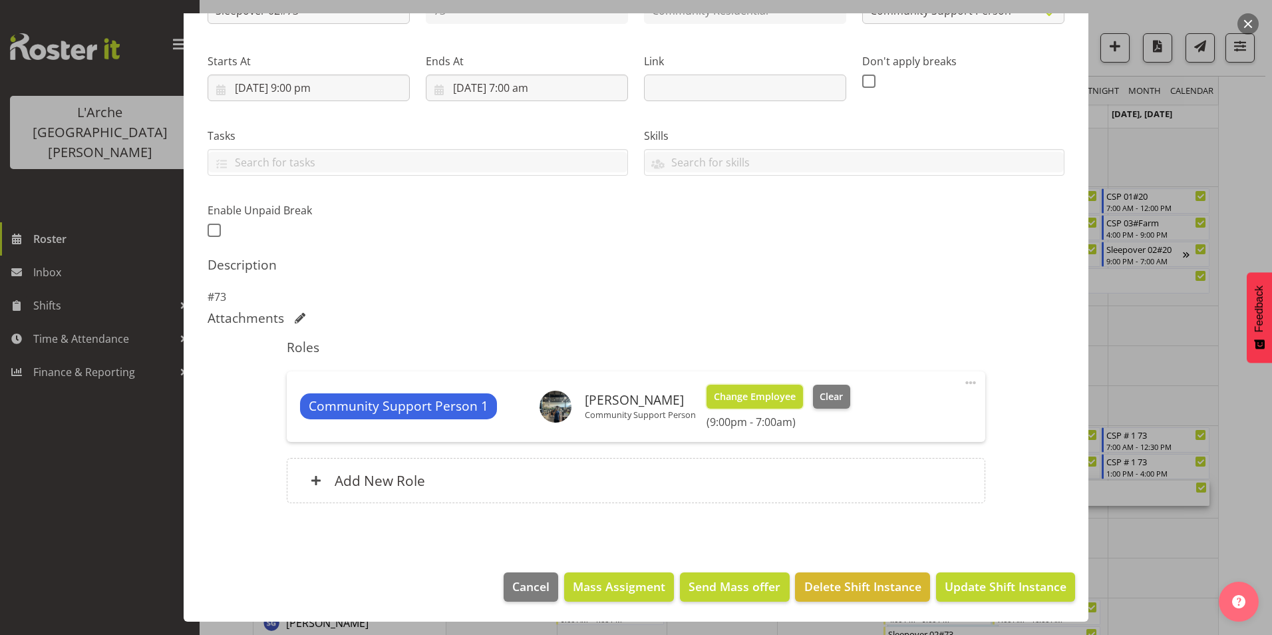
click at [731, 391] on span "Change Employee" at bounding box center [755, 396] width 82 height 15
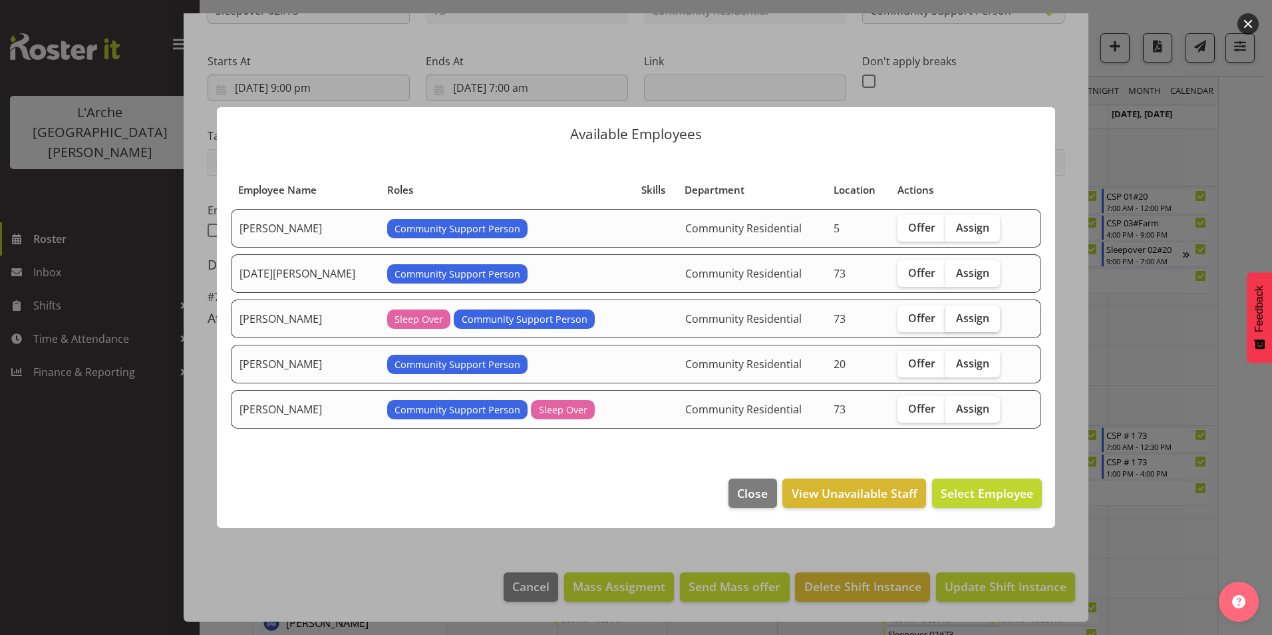
click at [956, 317] on span "Assign" at bounding box center [972, 317] width 33 height 13
click at [953, 317] on input "Assign" at bounding box center [949, 317] width 9 height 9
checkbox input "true"
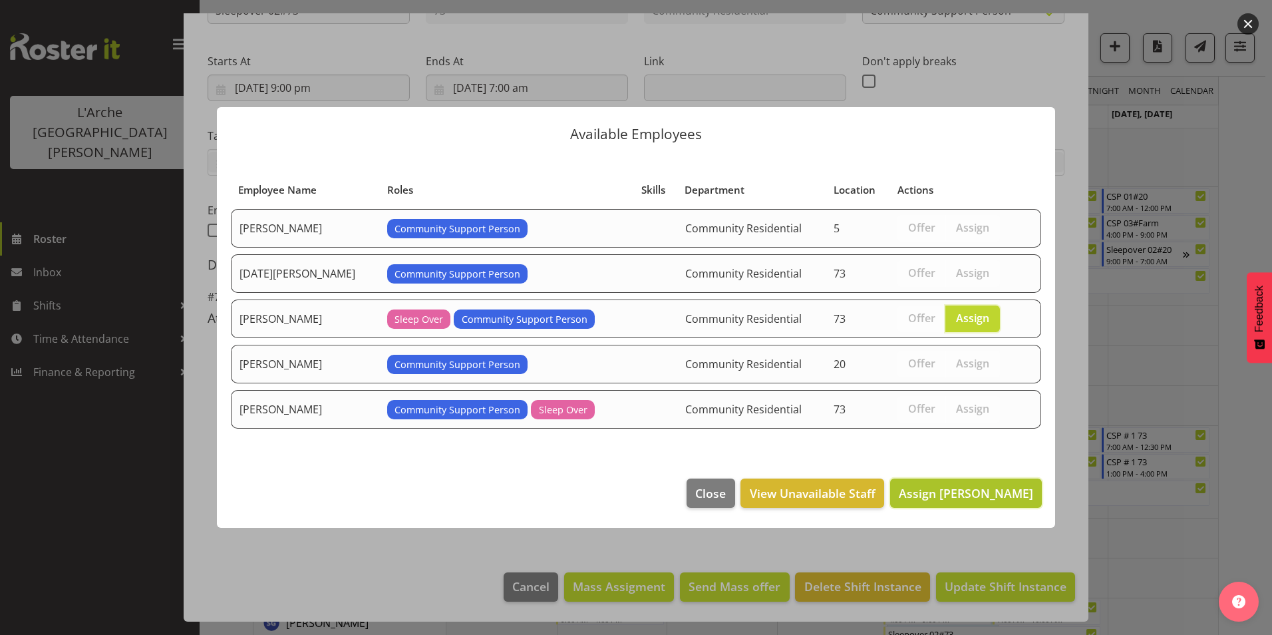
click at [979, 488] on span "Assign [PERSON_NAME]" at bounding box center [966, 493] width 134 height 16
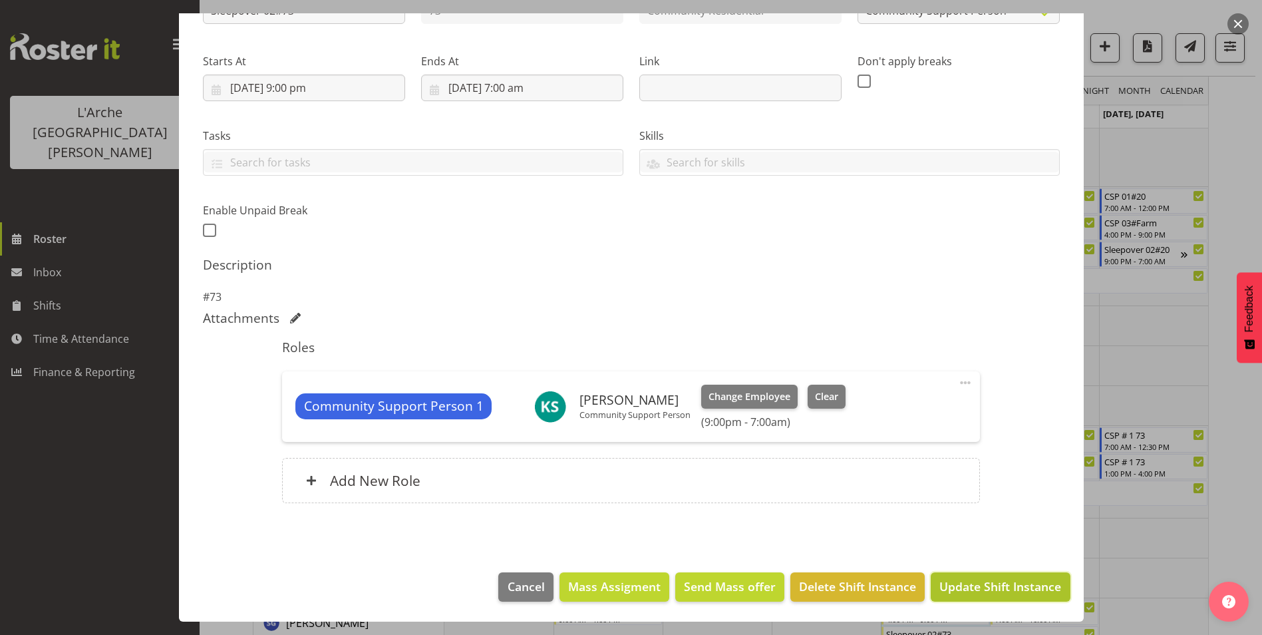
click at [979, 580] on span "Update Shift Instance" at bounding box center [1000, 586] width 122 height 17
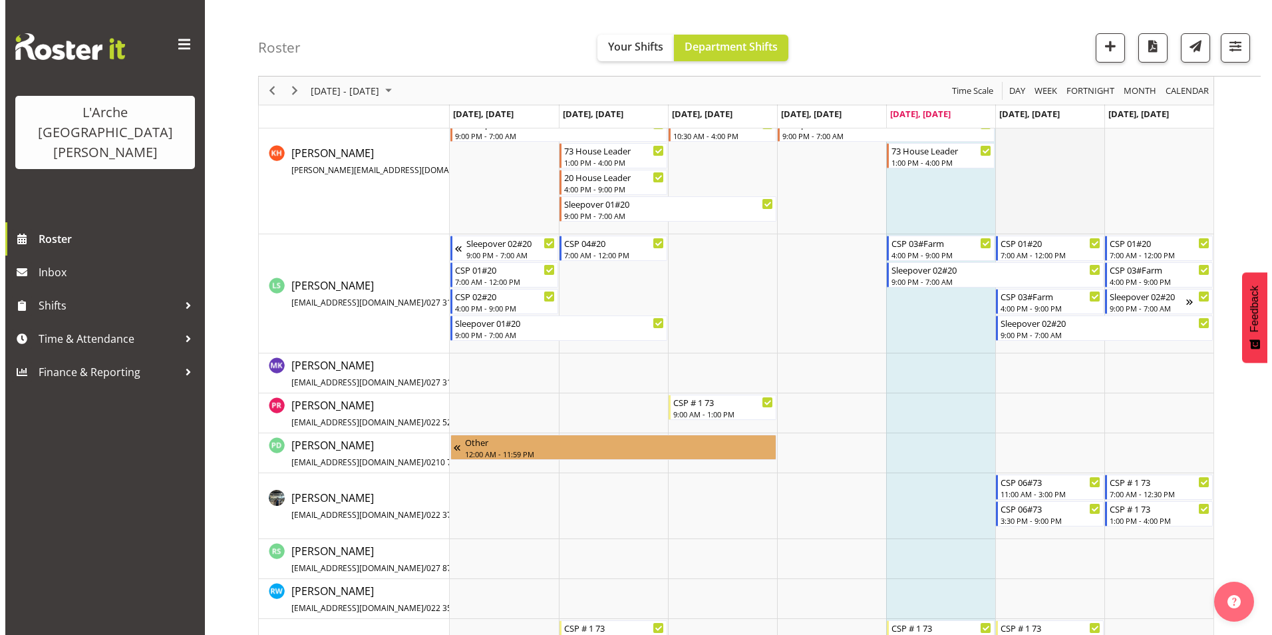
scroll to position [697, 0]
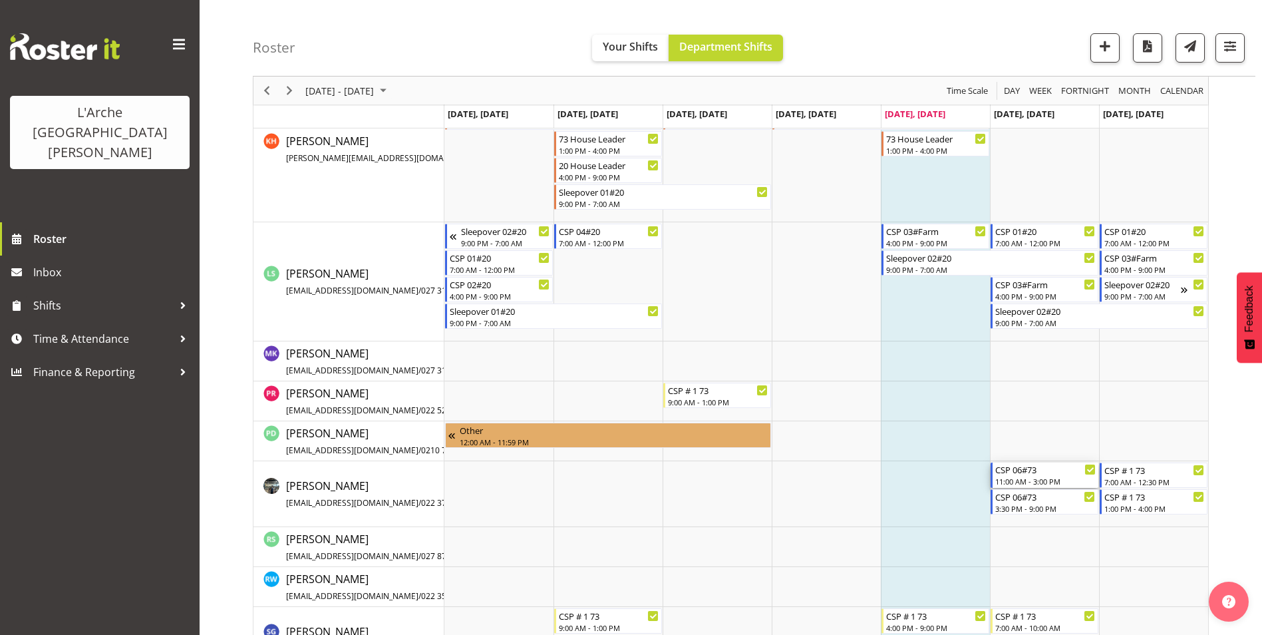
click at [1046, 481] on div "11:00 AM - 3:00 PM" at bounding box center [1045, 481] width 100 height 11
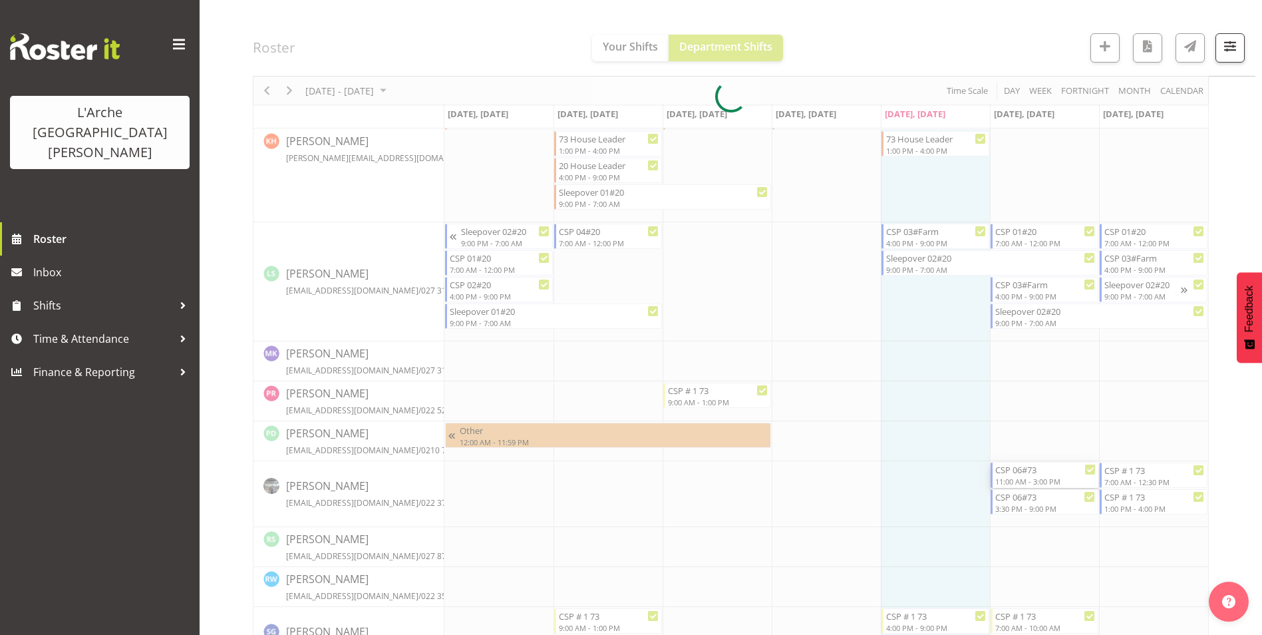
select select
select select "8"
select select "2025"
select select "11"
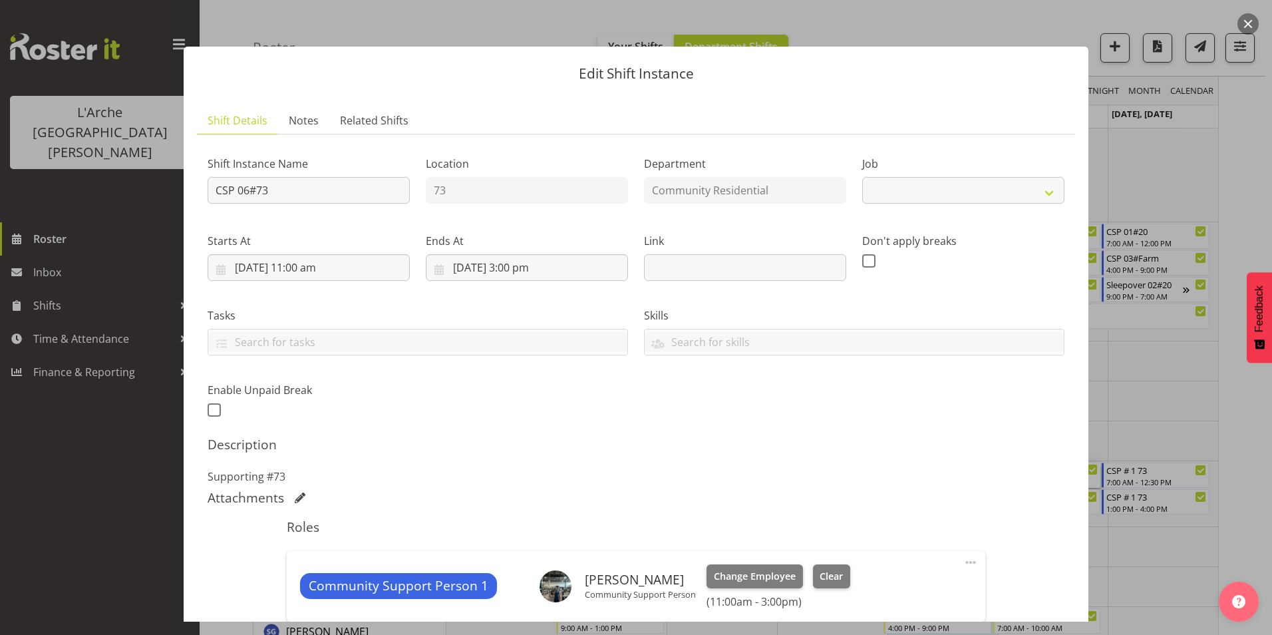
select select "2"
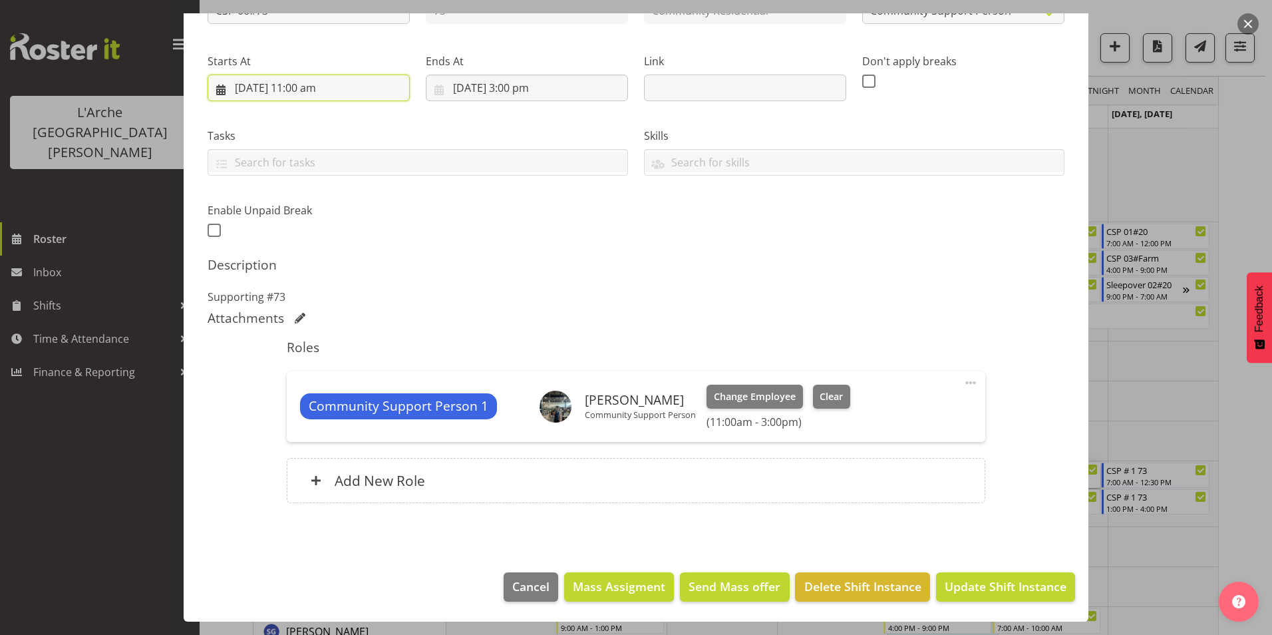
click at [297, 86] on input "[DATE] 11:00 am" at bounding box center [309, 88] width 202 height 27
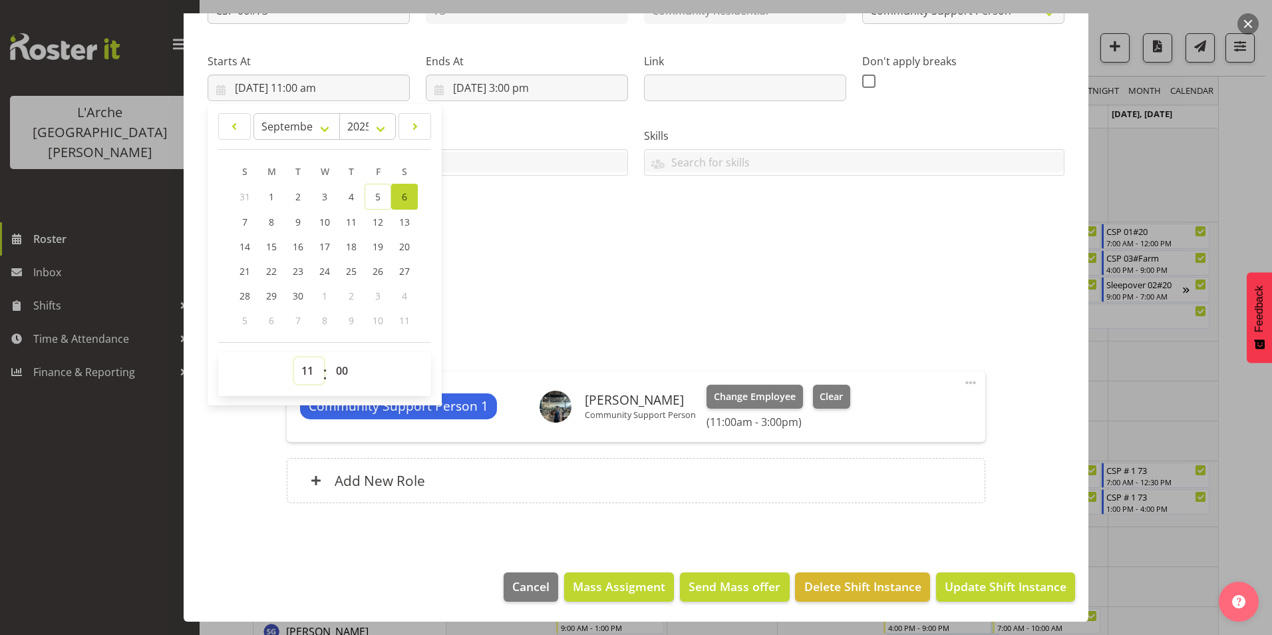
click at [306, 367] on select "00 01 02 03 04 05 06 07 08 09 10 11 12 13 14 15 16 17 18 19 20 21 22 23" at bounding box center [309, 370] width 30 height 27
select select "10"
click at [294, 357] on select "00 01 02 03 04 05 06 07 08 09 10 11 12 13 14 15 16 17 18 19 20 21 22 23" at bounding box center [309, 370] width 30 height 27
type input "[DATE] 10:00 am"
click at [601, 269] on h5 "Description" at bounding box center [636, 265] width 857 height 16
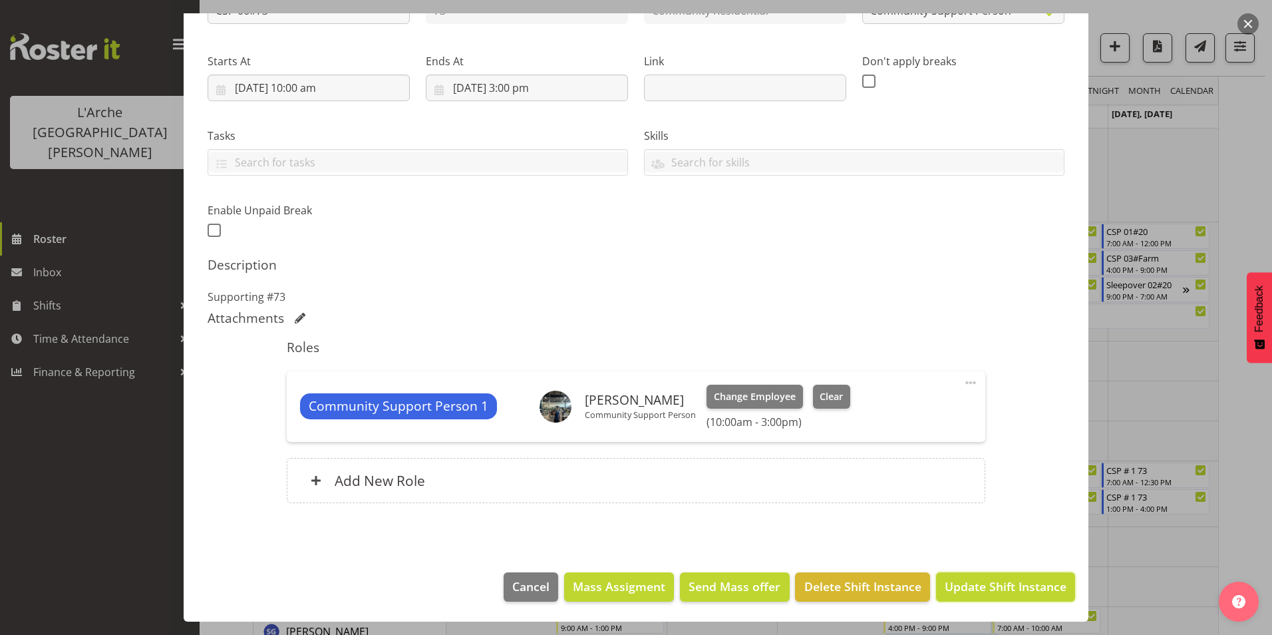
drag, startPoint x: 979, startPoint y: 588, endPoint x: 1017, endPoint y: 571, distance: 41.4
click at [979, 588] on span "Update Shift Instance" at bounding box center [1006, 586] width 122 height 17
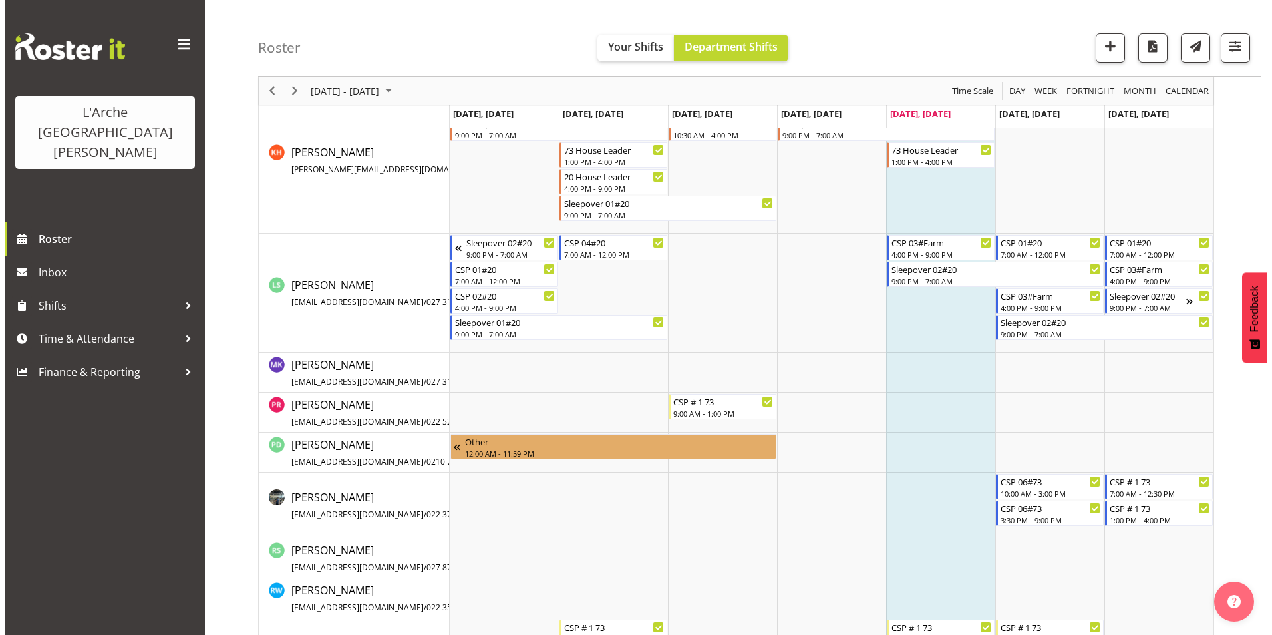
scroll to position [697, 0]
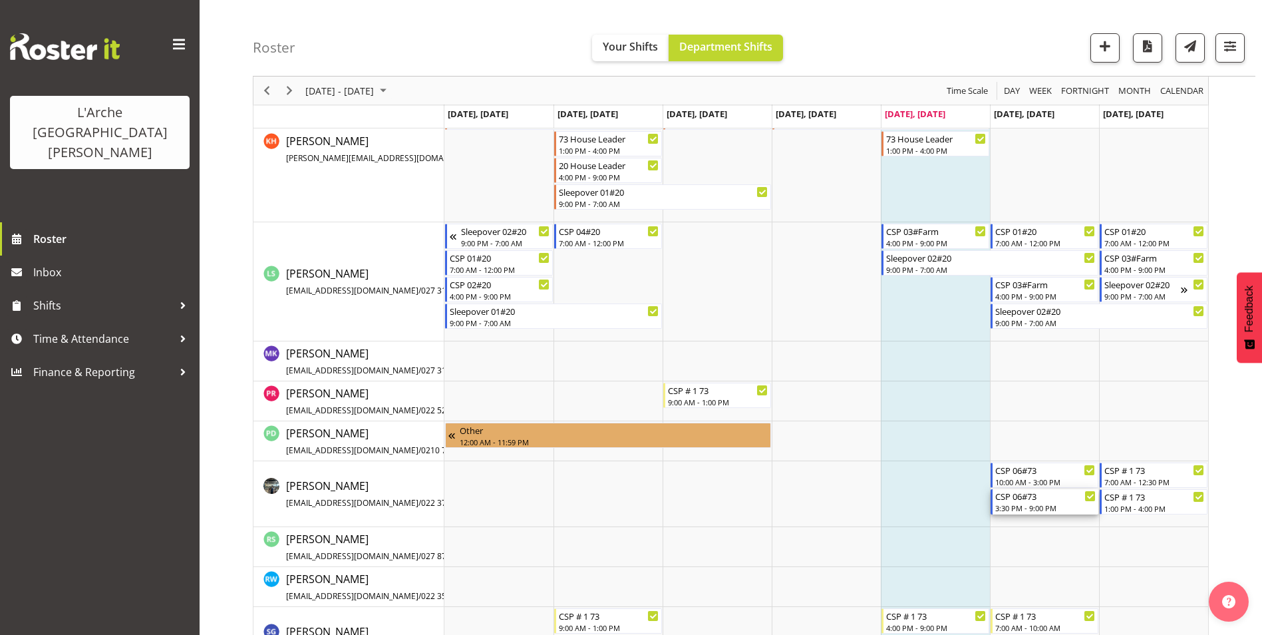
click at [1063, 504] on div "3:30 PM - 9:00 PM" at bounding box center [1045, 507] width 100 height 11
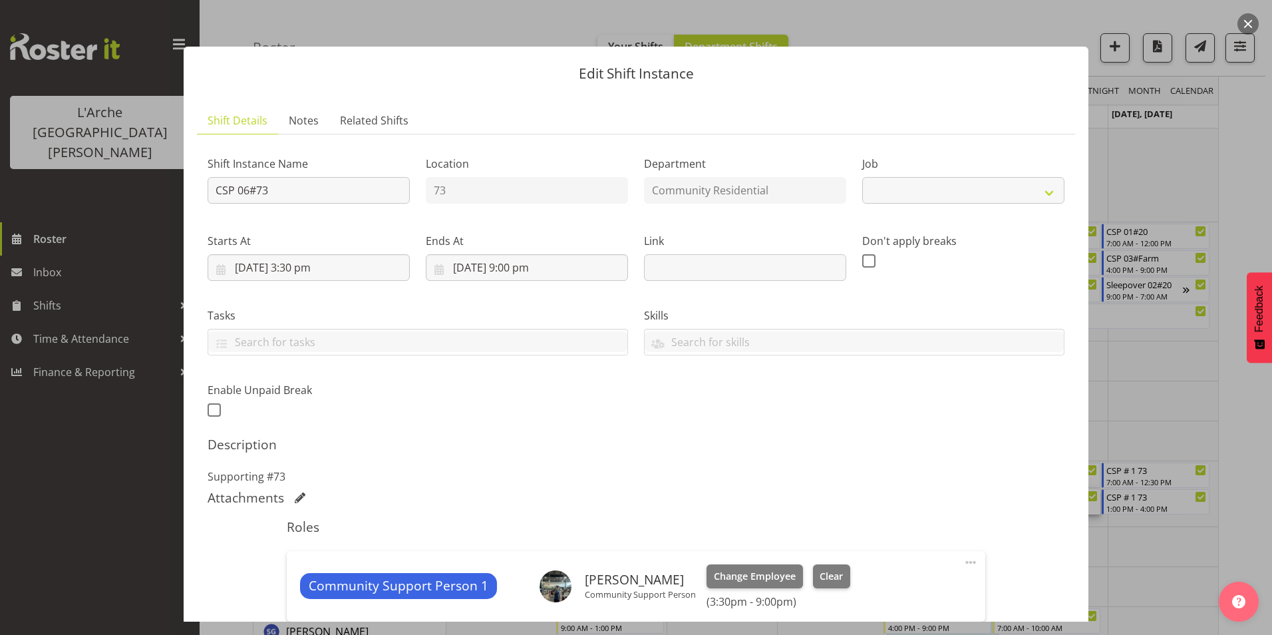
select select "2"
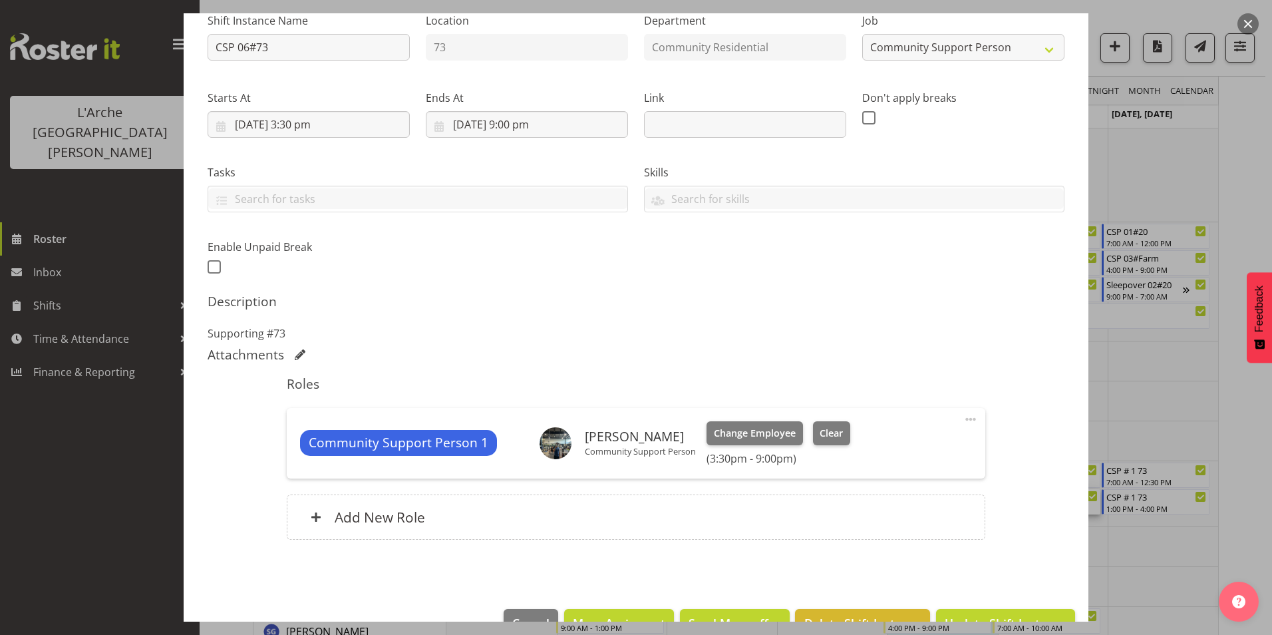
scroll to position [180, 0]
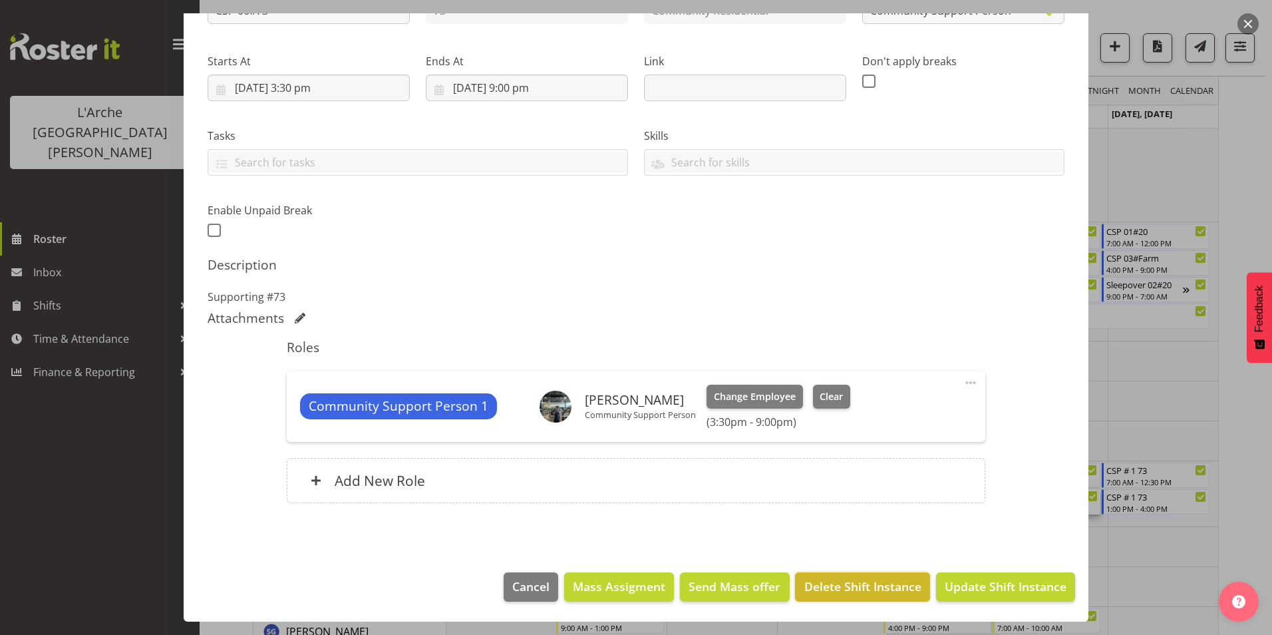
click at [856, 584] on span "Delete Shift Instance" at bounding box center [862, 586] width 117 height 17
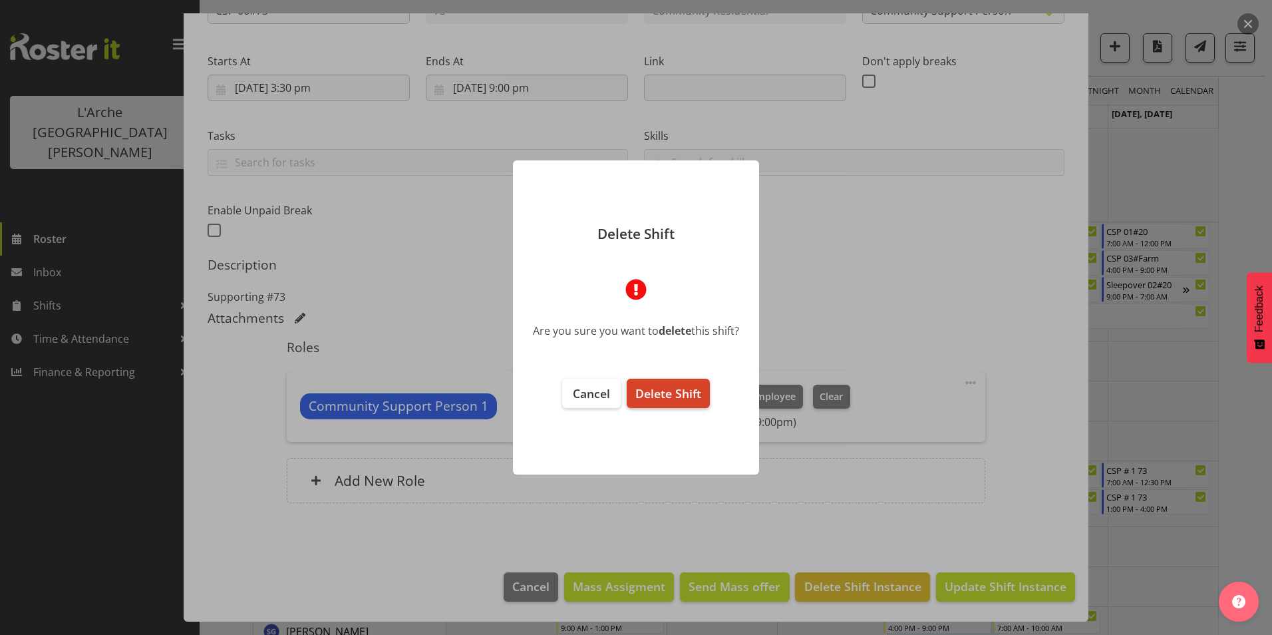
click at [657, 393] on span "Delete Shift" at bounding box center [668, 393] width 66 height 16
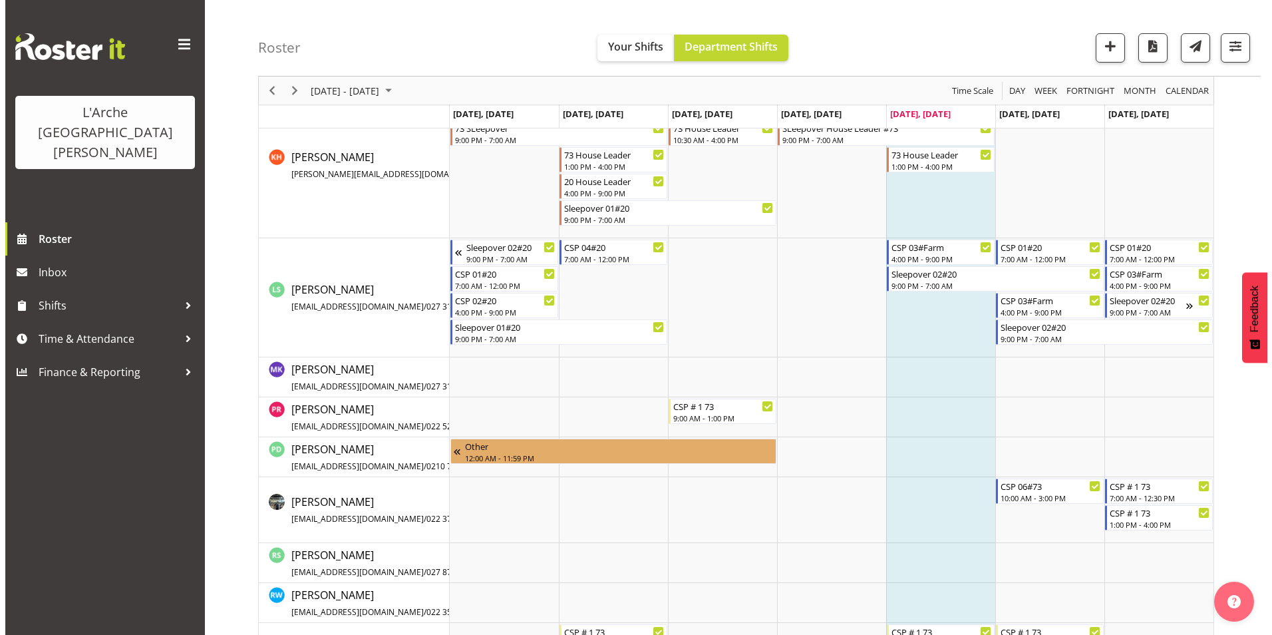
scroll to position [697, 0]
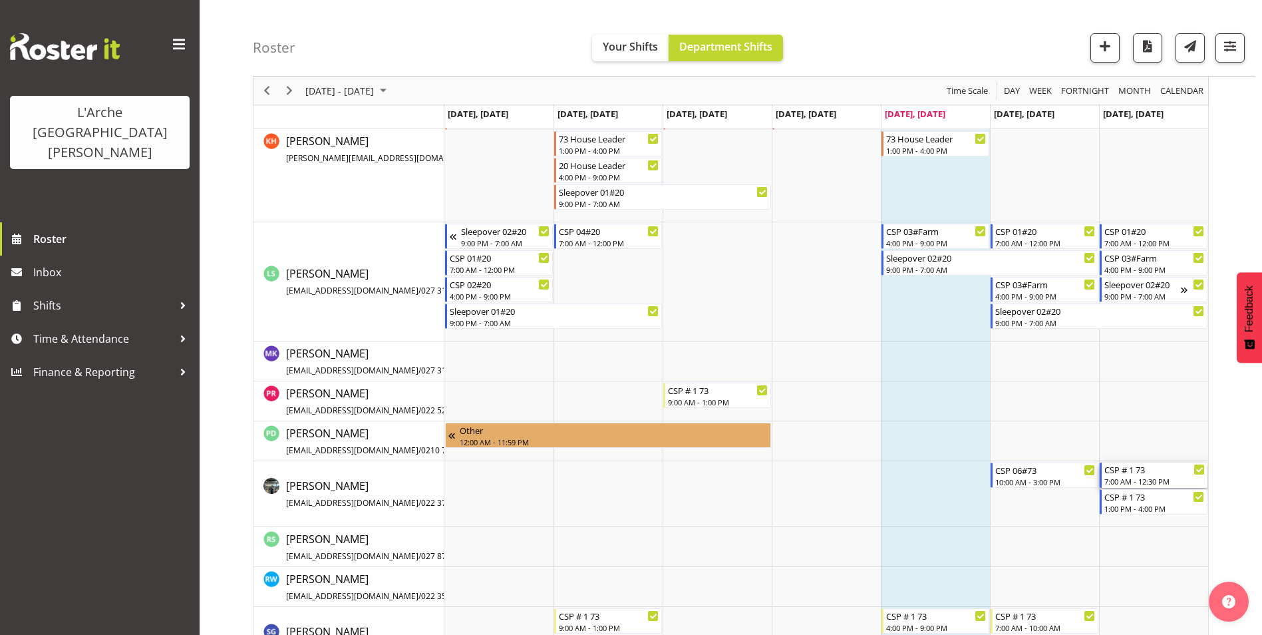
click at [1155, 470] on div "CSP # 1 73" at bounding box center [1155, 468] width 100 height 13
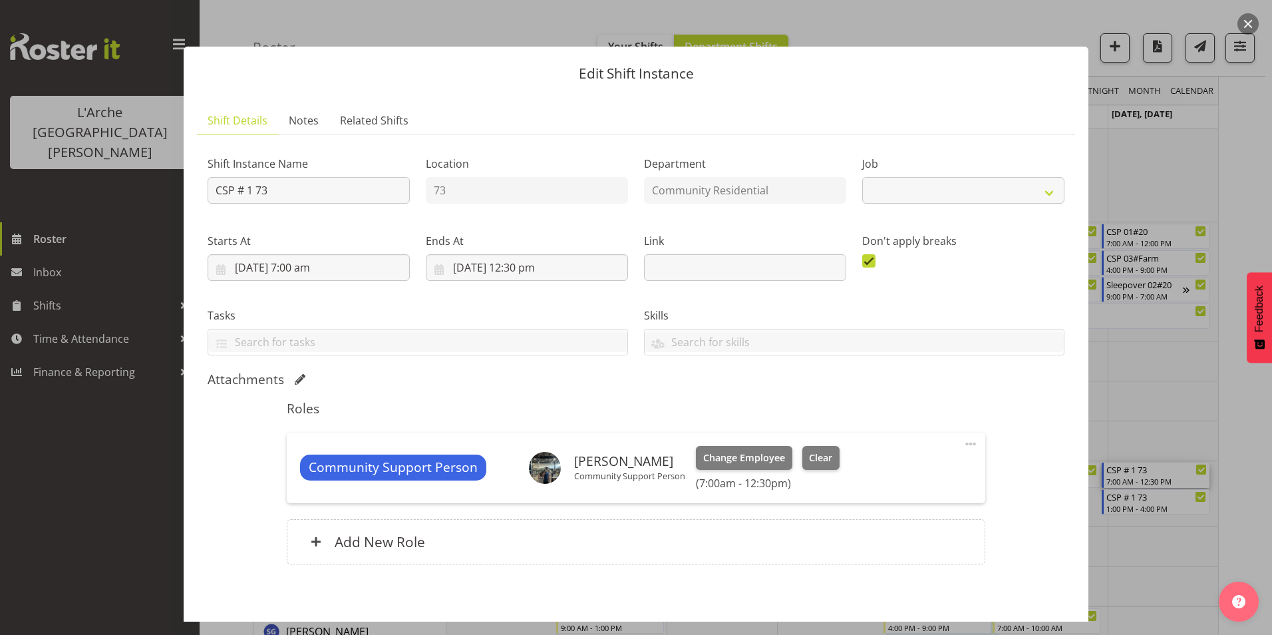
select select "2"
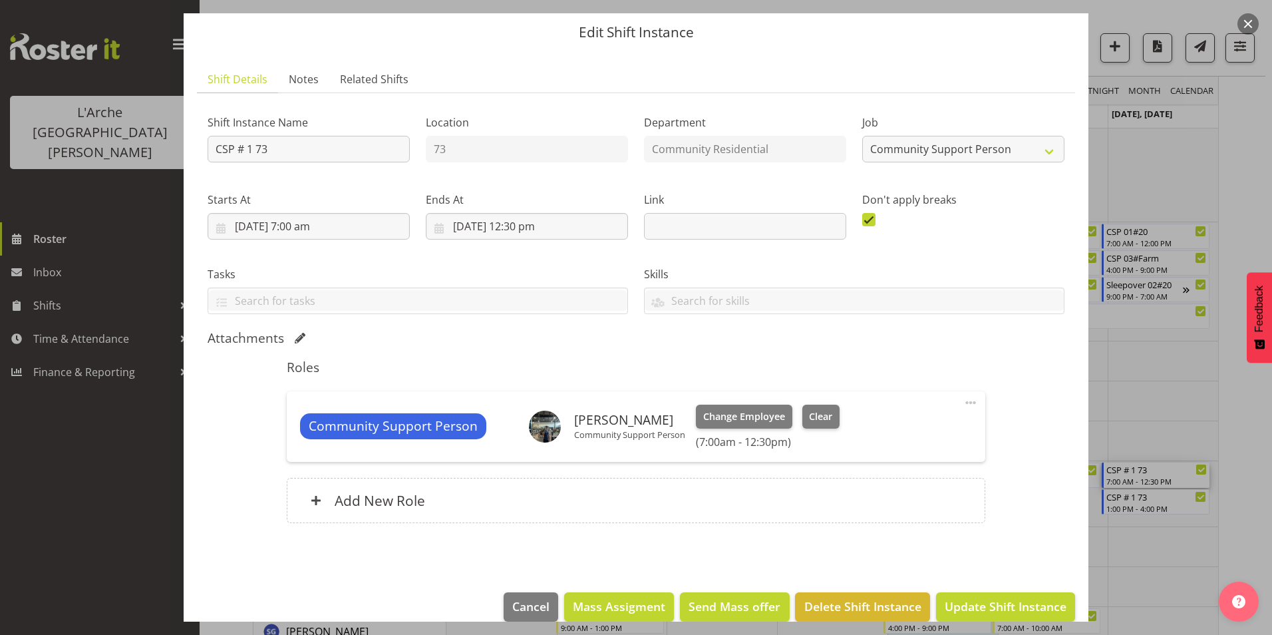
scroll to position [61, 0]
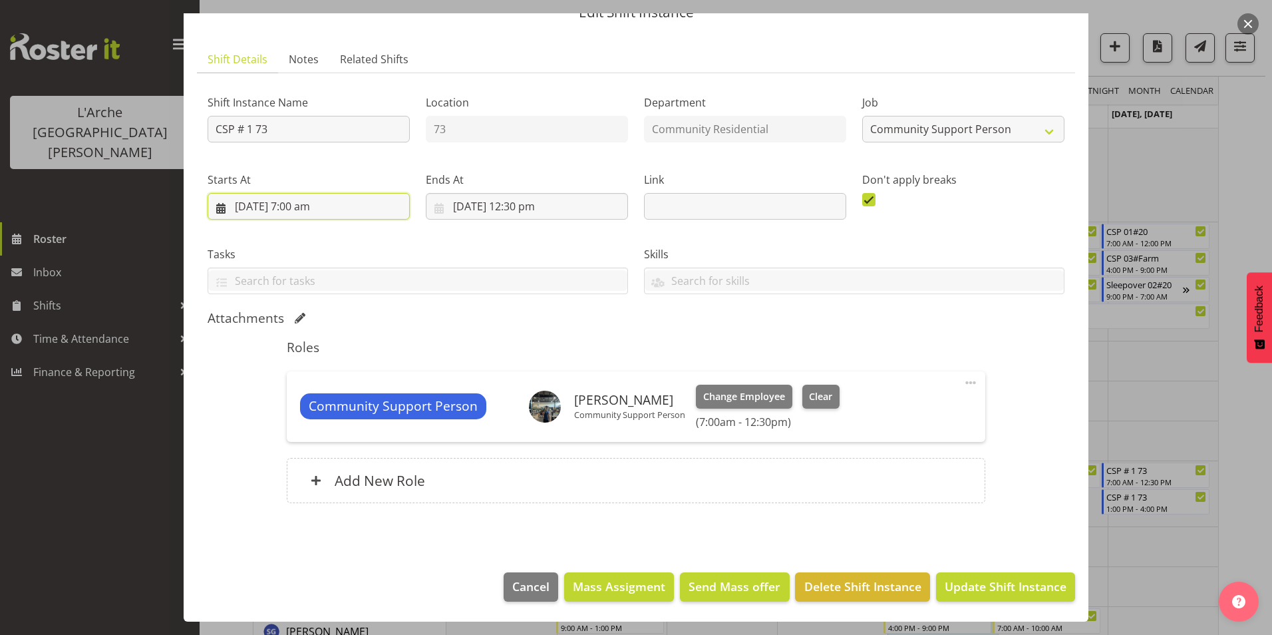
click at [293, 202] on input "[DATE] 7:00 am" at bounding box center [309, 206] width 202 height 27
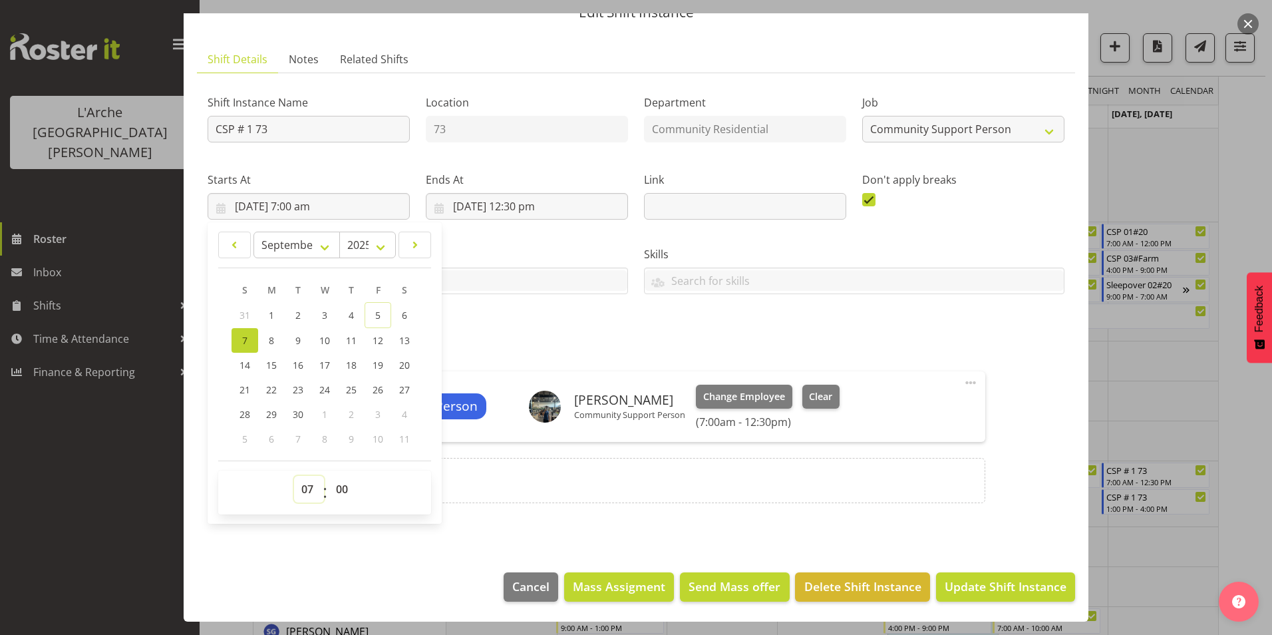
click at [303, 489] on select "00 01 02 03 04 05 06 07 08 09 10 11 12 13 14 15 16 17 18 19 20 21 22 23" at bounding box center [309, 489] width 30 height 27
select select "9"
click at [294, 476] on select "00 01 02 03 04 05 06 07 08 09 10 11 12 13 14 15 16 17 18 19 20 21 22 23" at bounding box center [309, 489] width 30 height 27
type input "[DATE] 9:00 am"
click at [774, 522] on section "Shift Instance Name CSP # 1 73 Location 73 Department Community Residential Job…" at bounding box center [636, 301] width 878 height 456
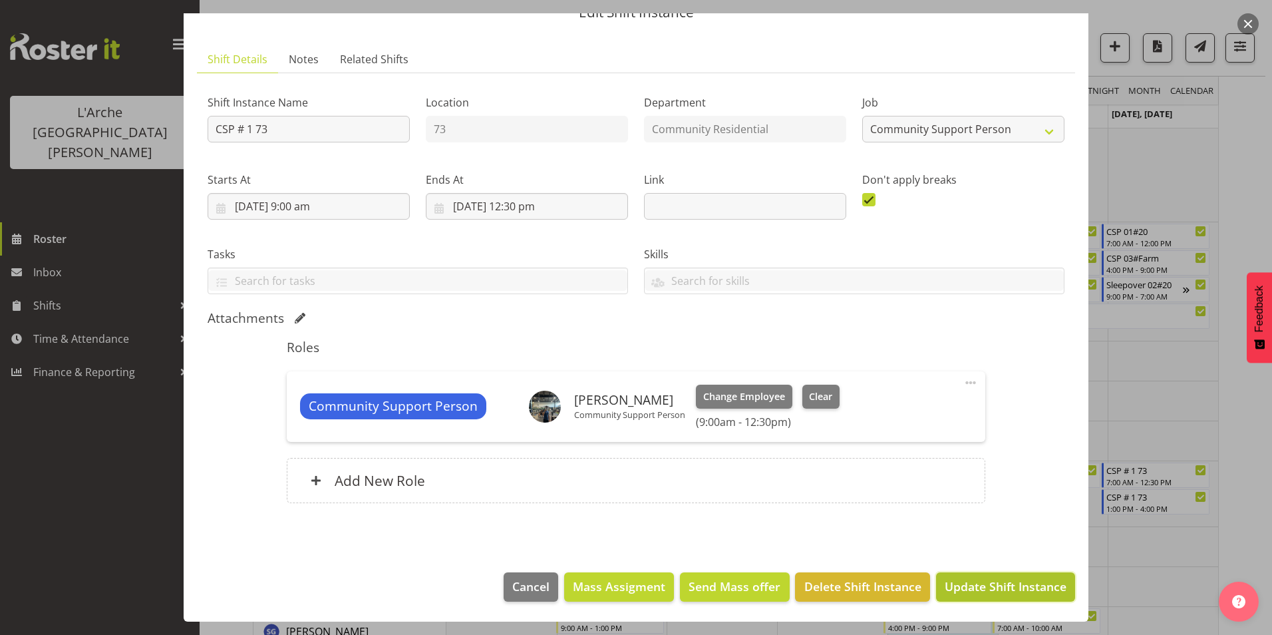
click at [999, 592] on span "Update Shift Instance" at bounding box center [1006, 586] width 122 height 17
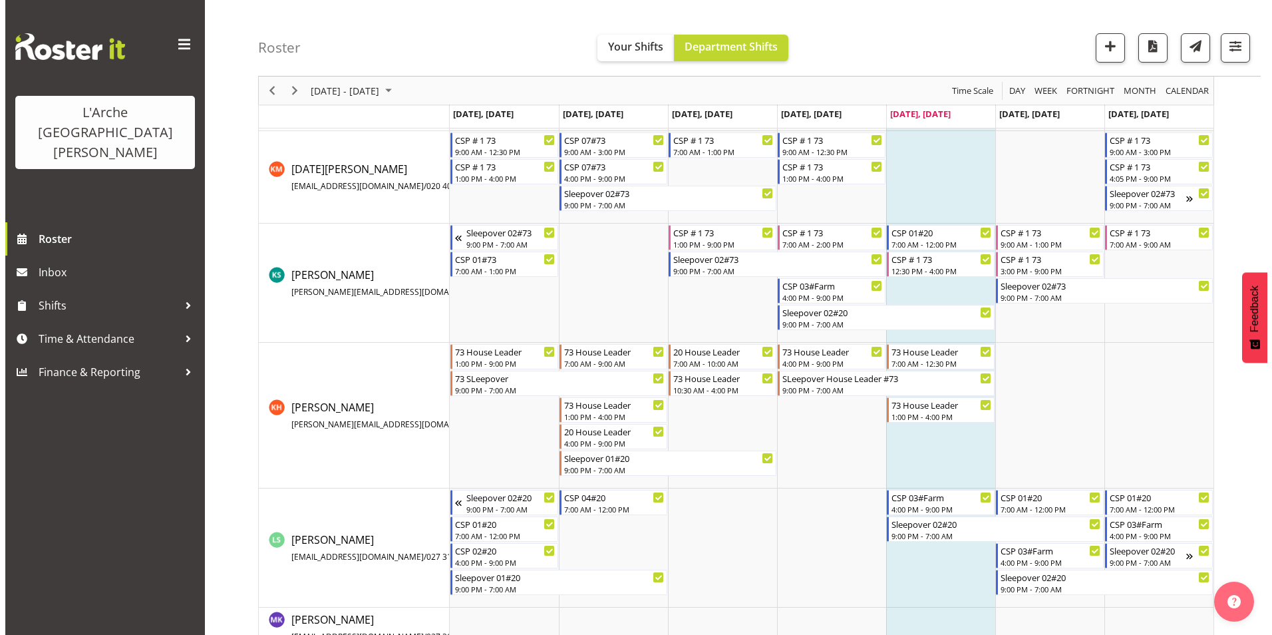
scroll to position [763, 0]
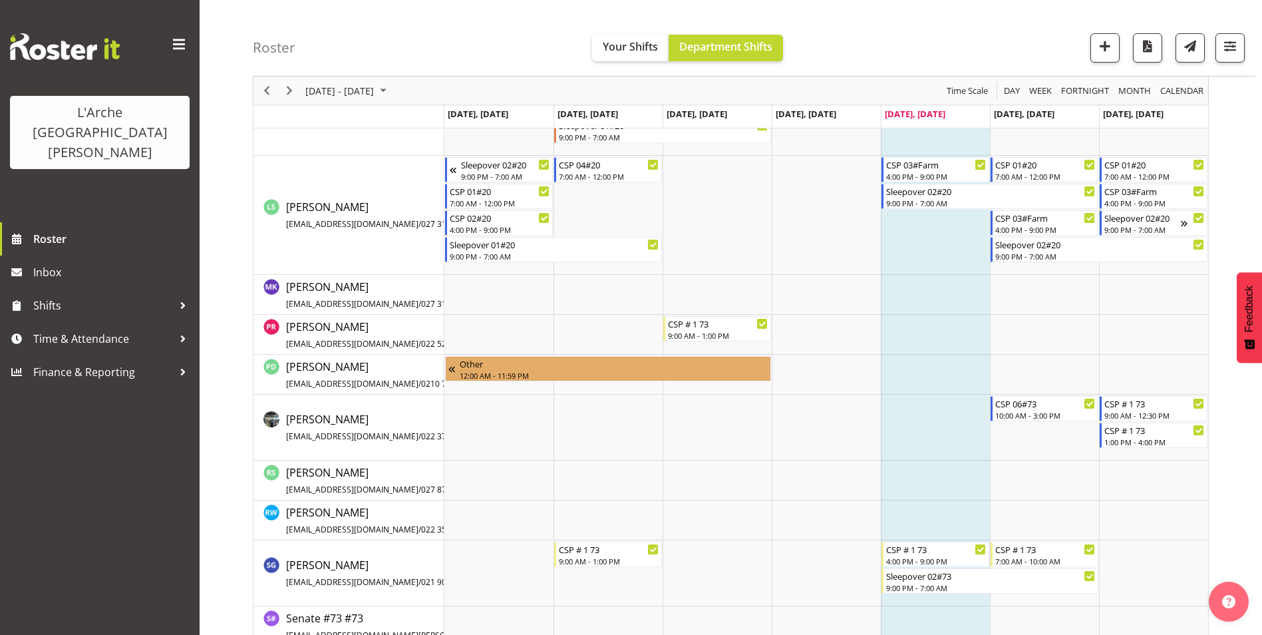
click at [959, 495] on td "Timeline Week of September 5, 2025" at bounding box center [935, 480] width 109 height 40
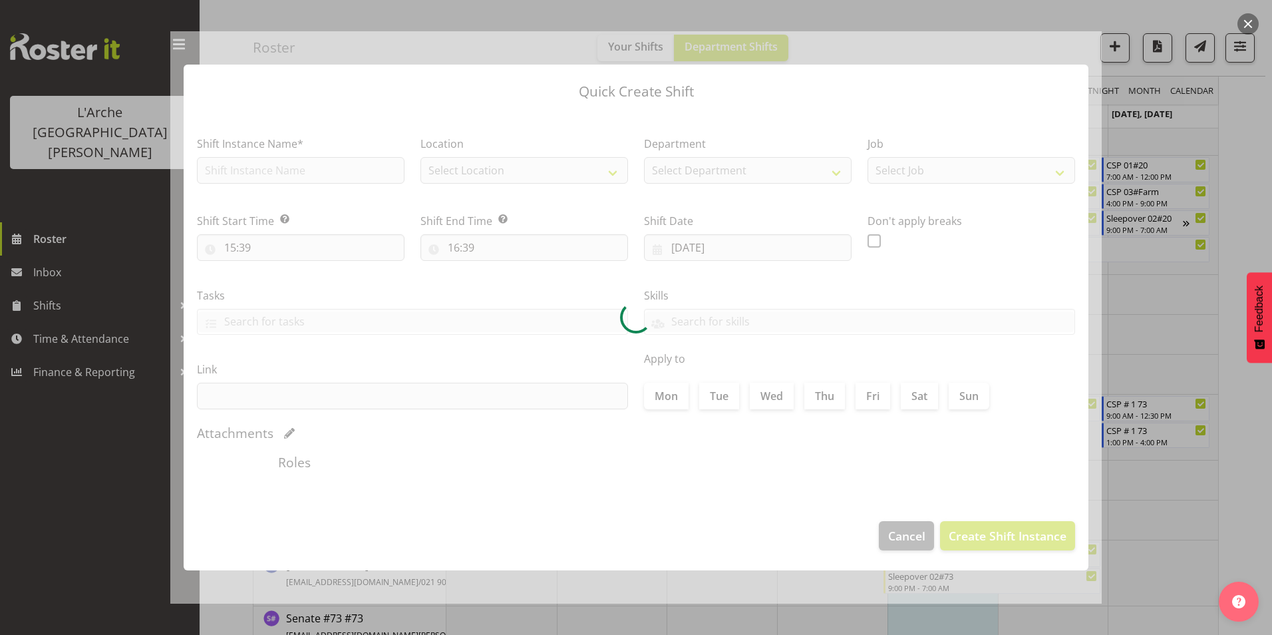
checkbox input "true"
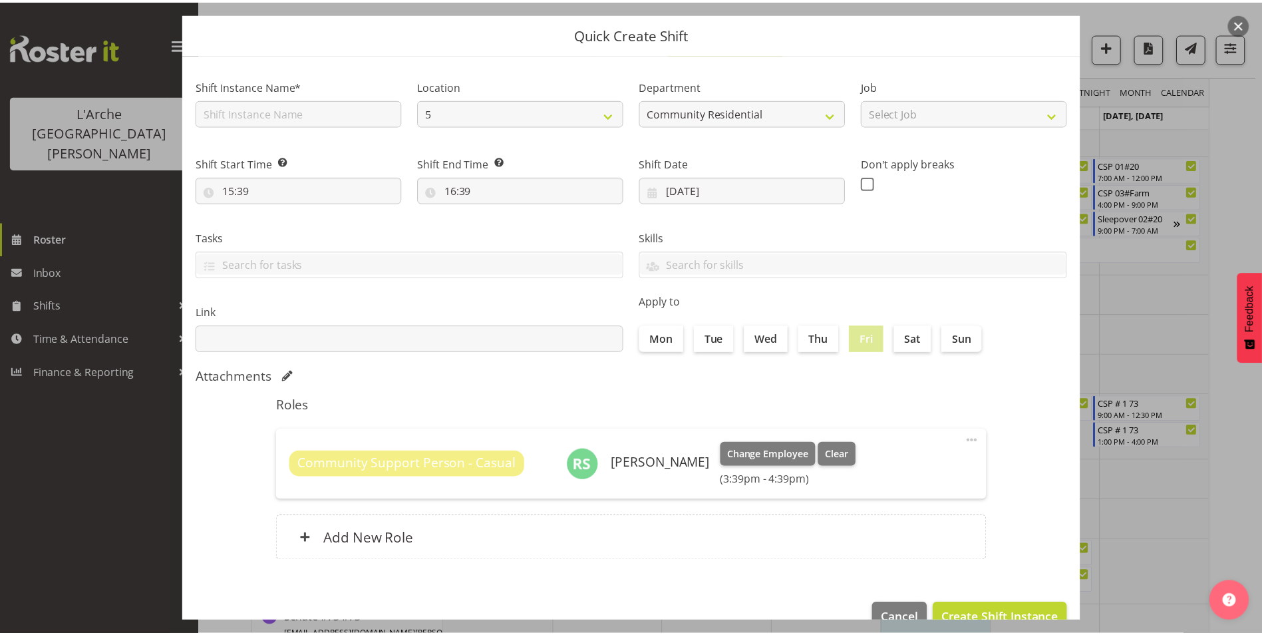
scroll to position [71, 0]
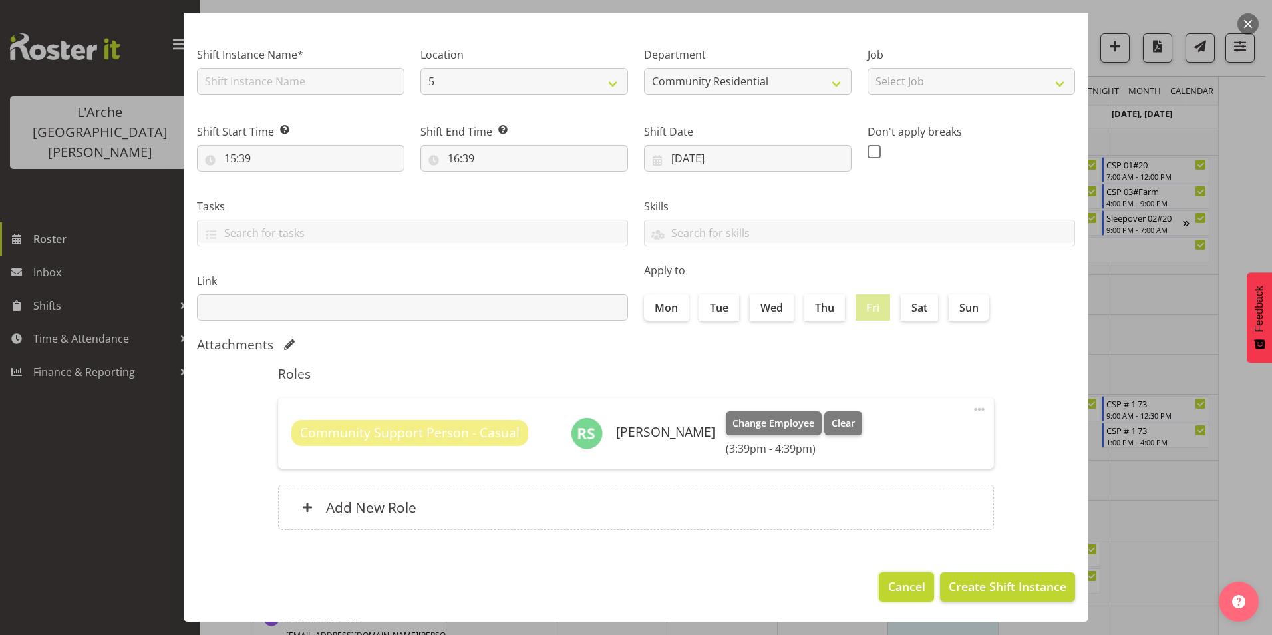
click at [890, 586] on span "Cancel" at bounding box center [906, 586] width 37 height 17
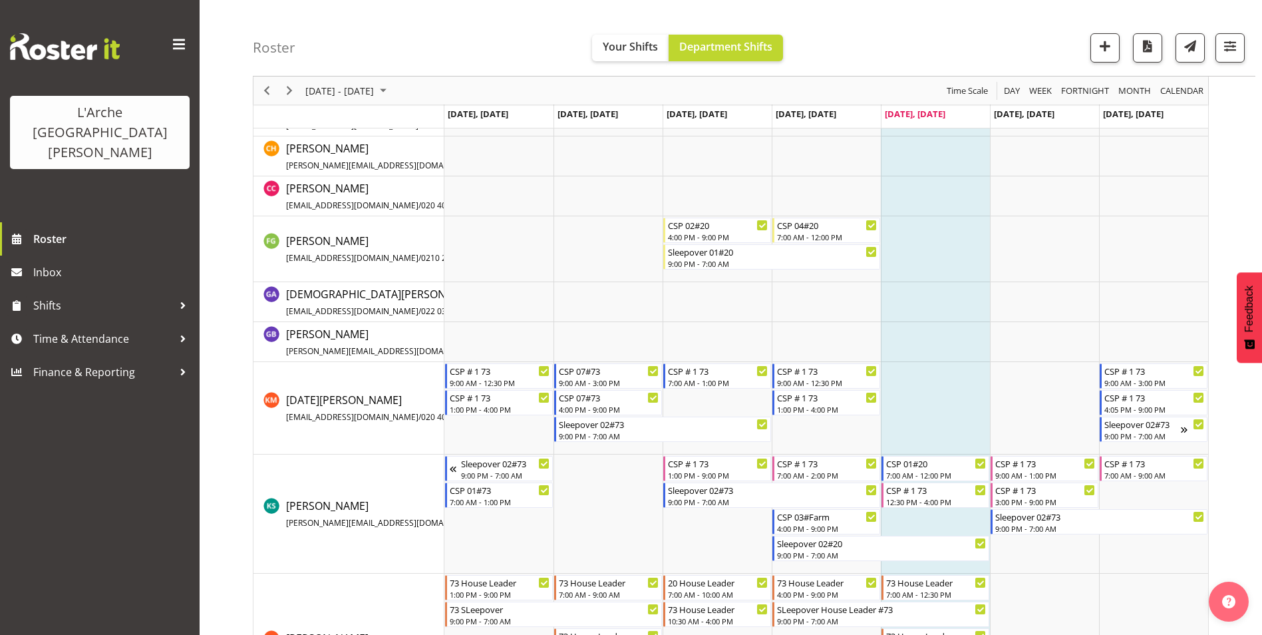
scroll to position [266, 0]
